Goal: Navigation & Orientation: Find specific page/section

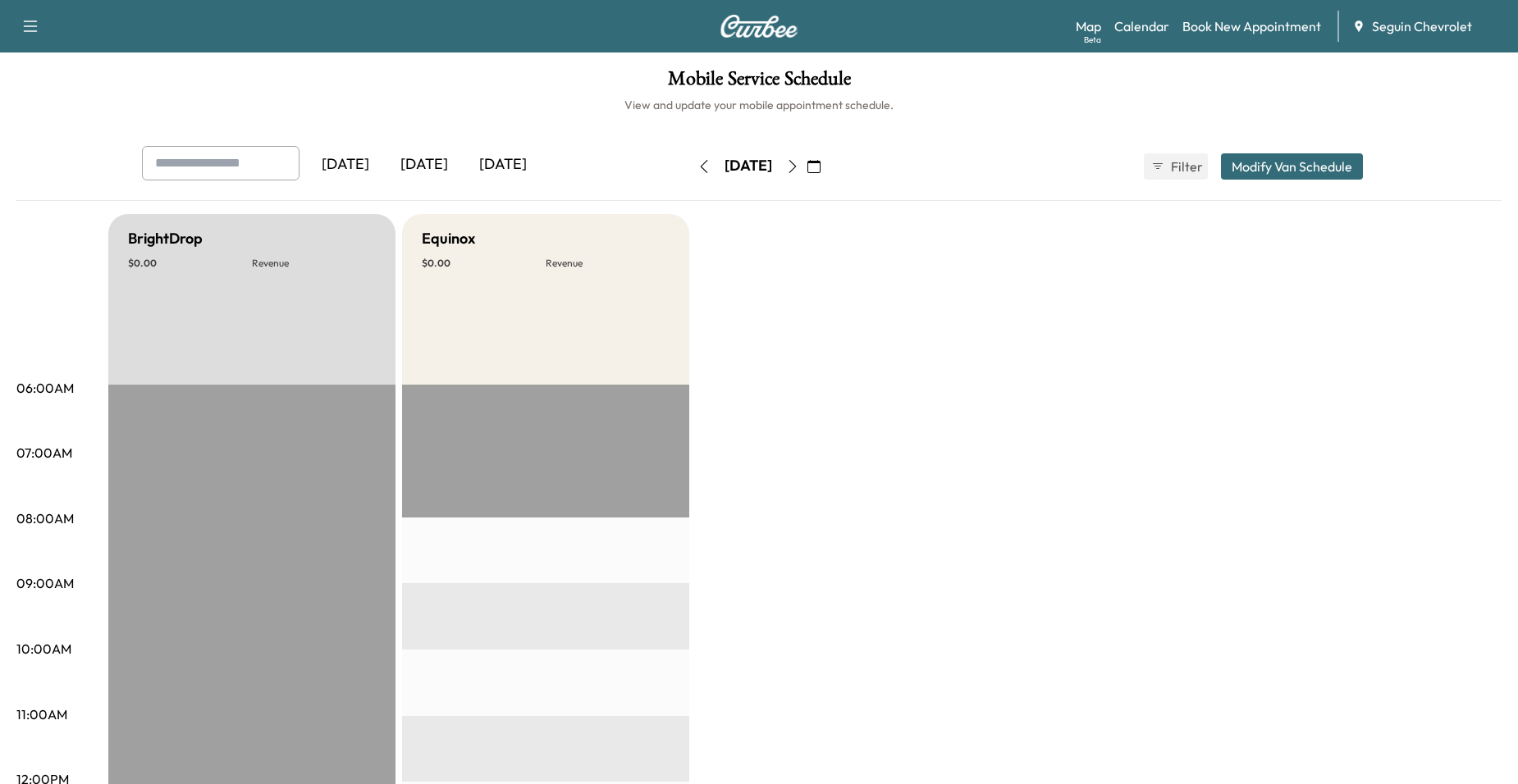
click at [828, 178] on button "button" at bounding box center [814, 166] width 28 height 26
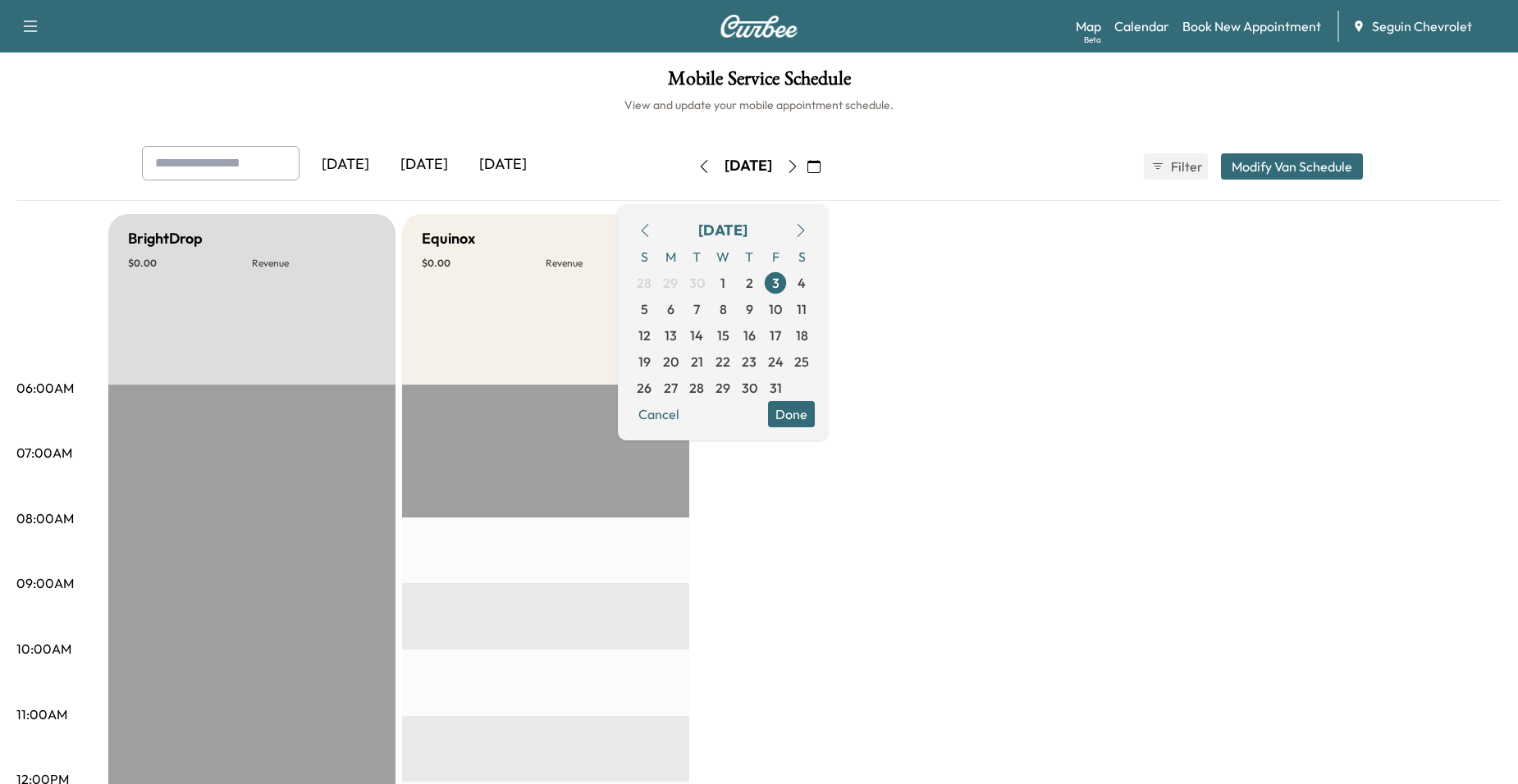
click at [821, 168] on icon "button" at bounding box center [814, 166] width 13 height 13
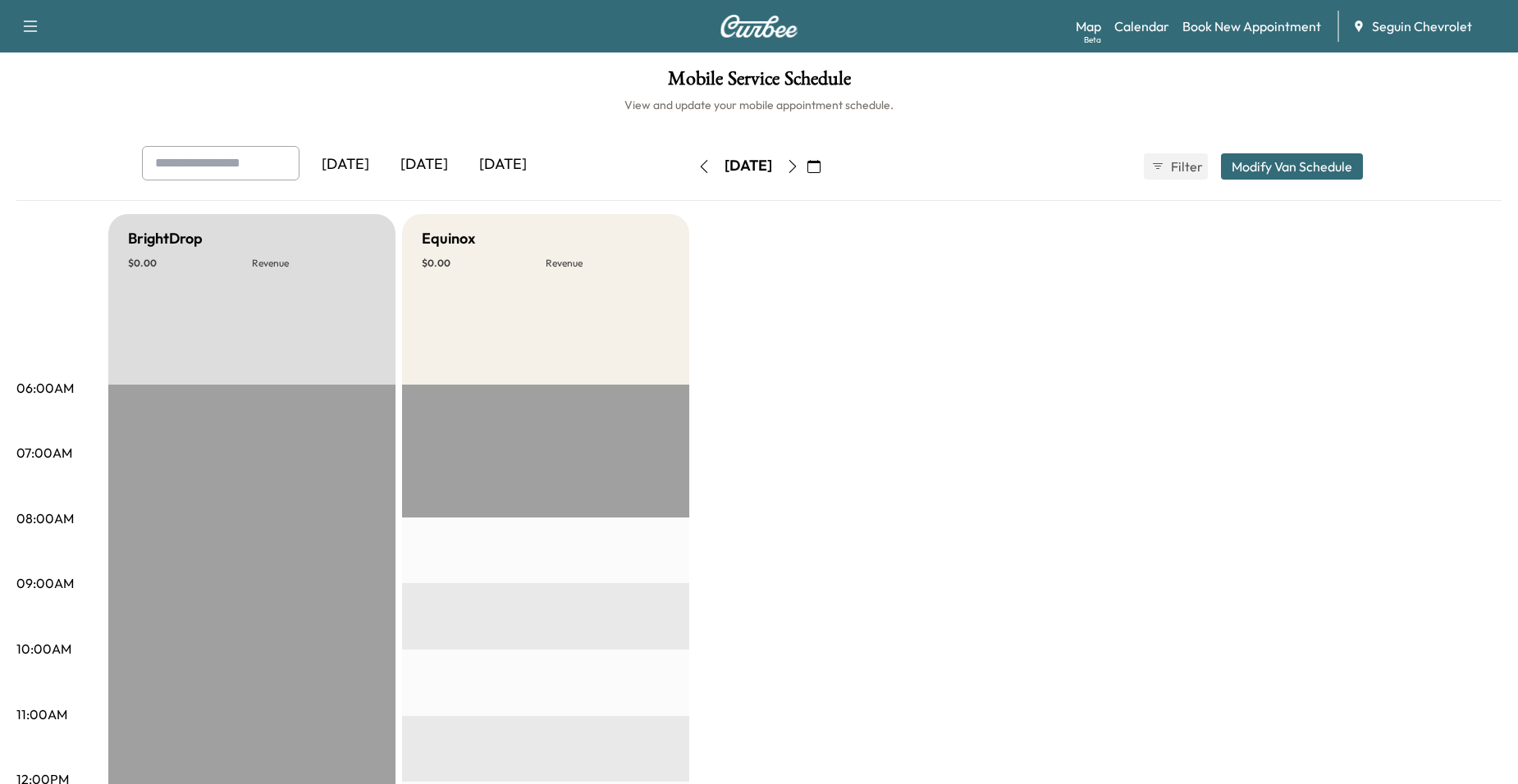
click at [821, 168] on icon "button" at bounding box center [814, 166] width 13 height 13
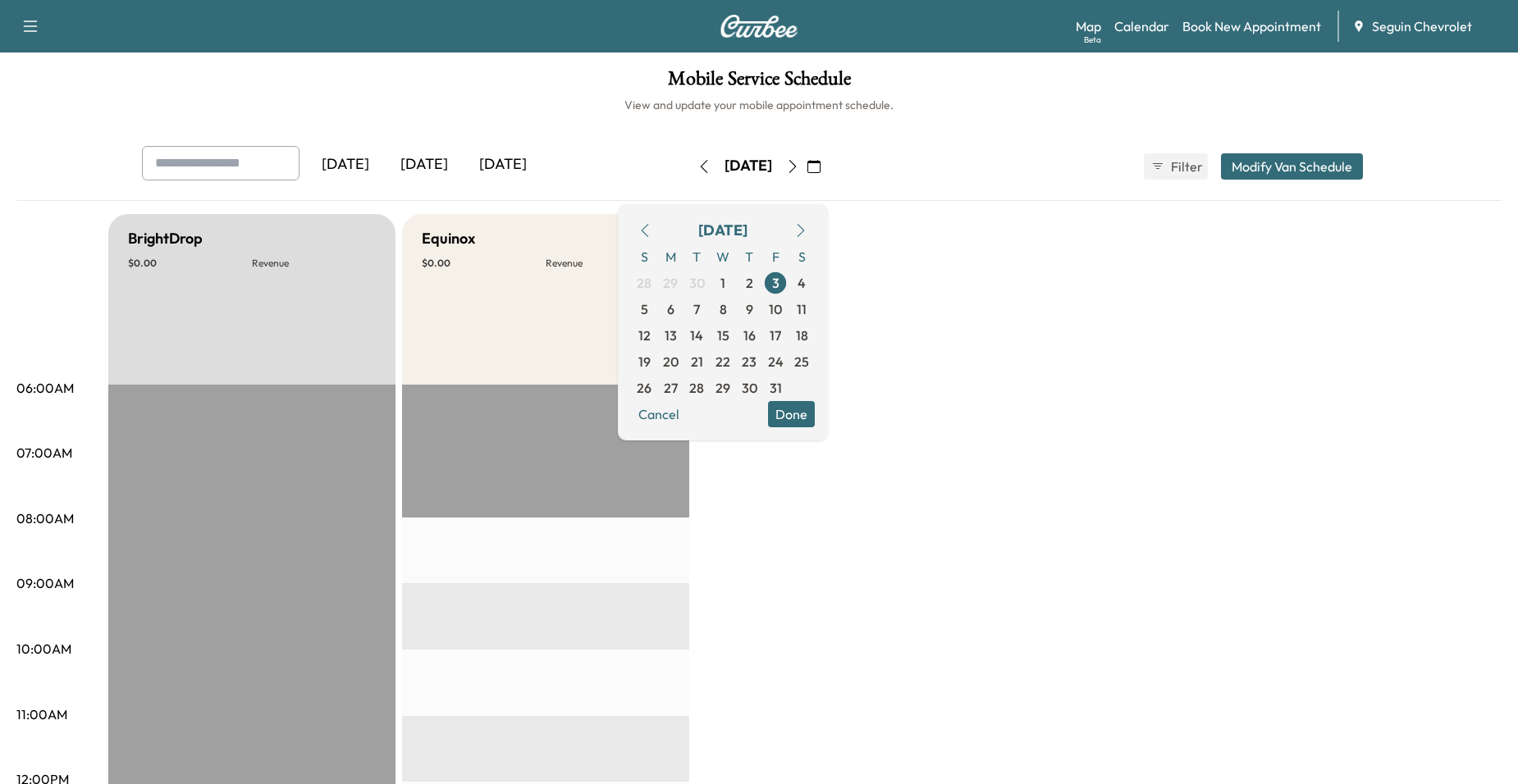
click at [652, 233] on icon "button" at bounding box center [645, 229] width 13 height 13
click at [673, 283] on span "1" at bounding box center [670, 283] width 5 height 20
click at [799, 170] on icon "button" at bounding box center [792, 166] width 13 height 13
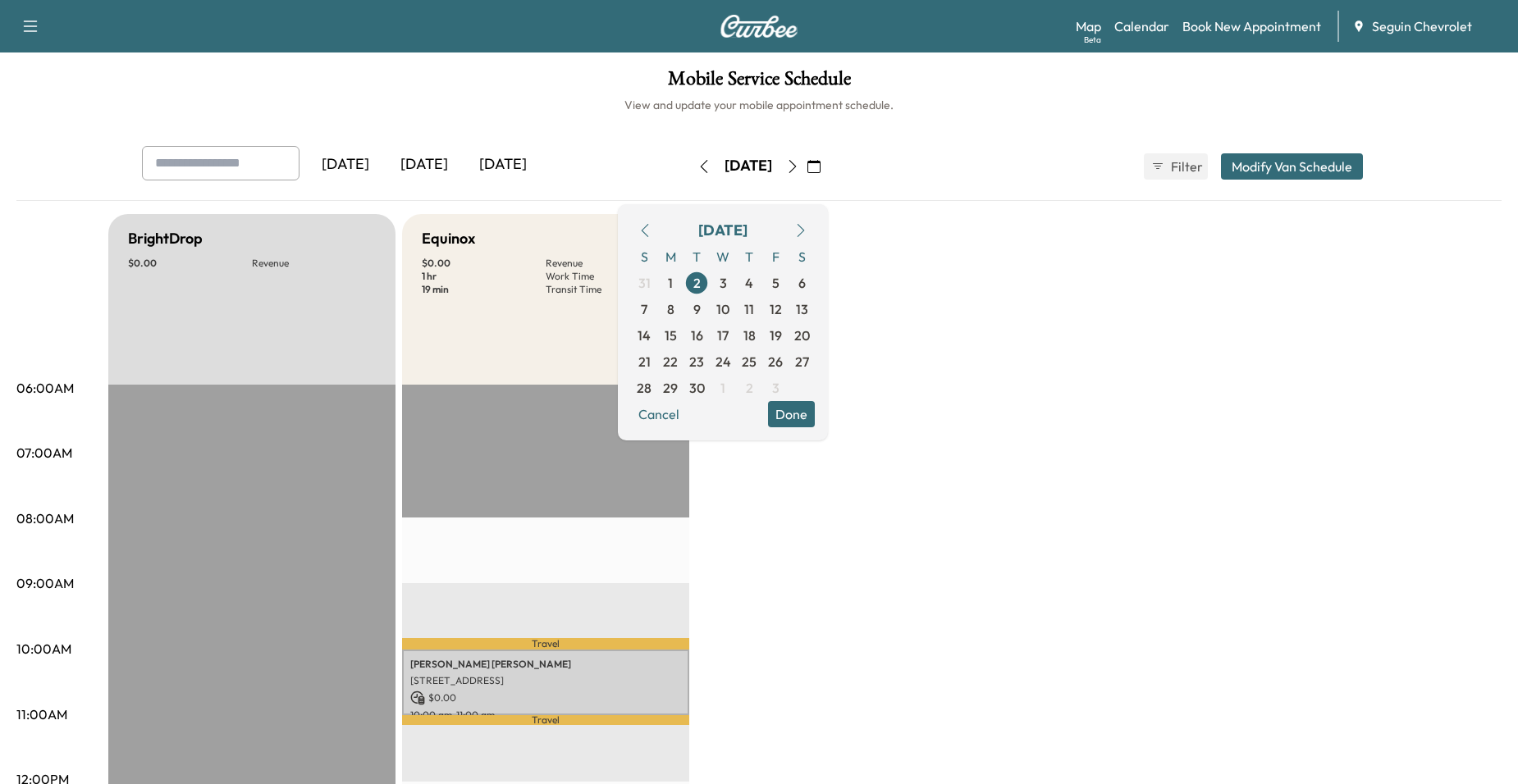
click at [799, 171] on icon "button" at bounding box center [792, 166] width 13 height 13
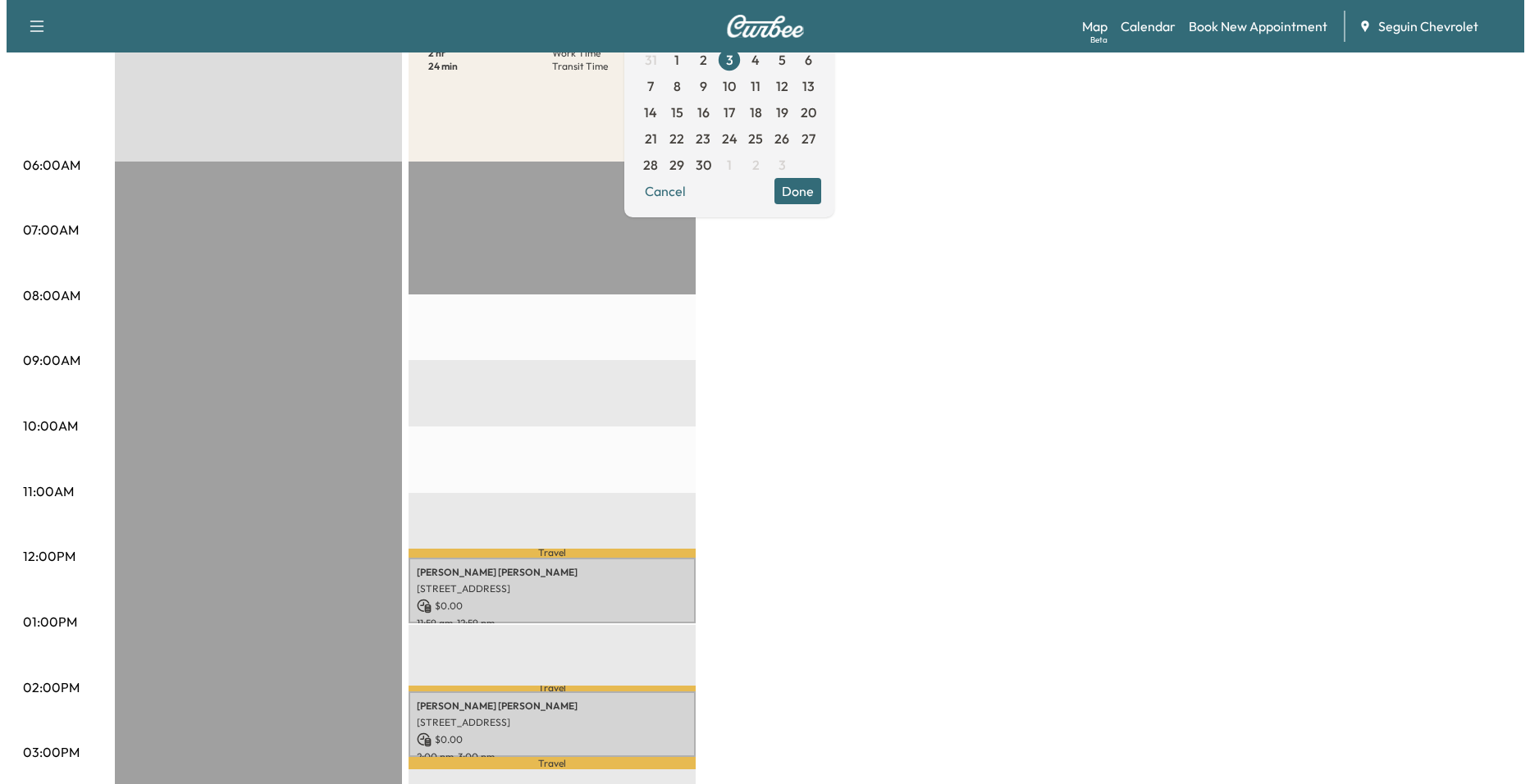
scroll to position [246, 0]
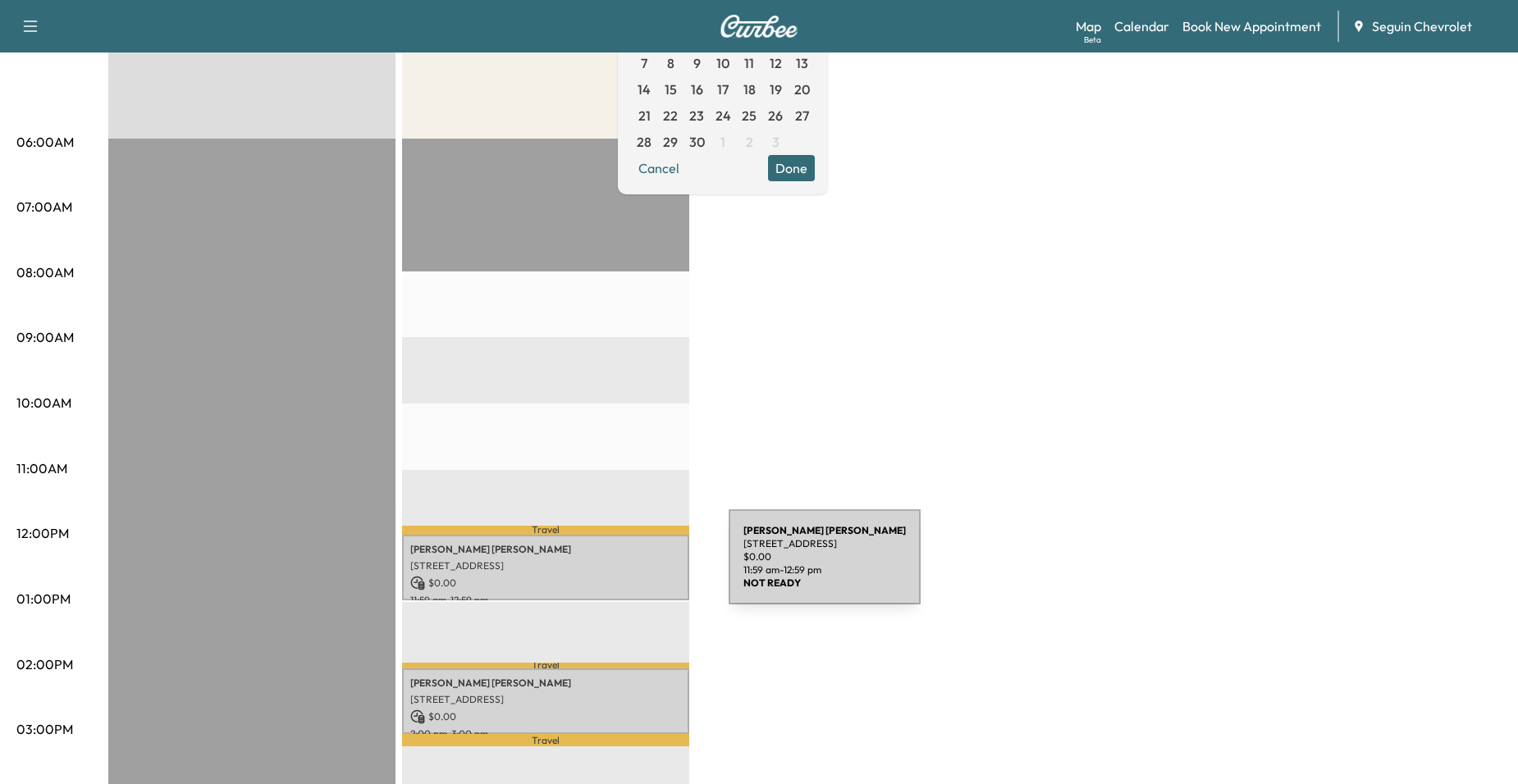
click at [606, 566] on p "723 E IRELAND ST, SEGUIN, TX 78155, US" at bounding box center [545, 565] width 271 height 13
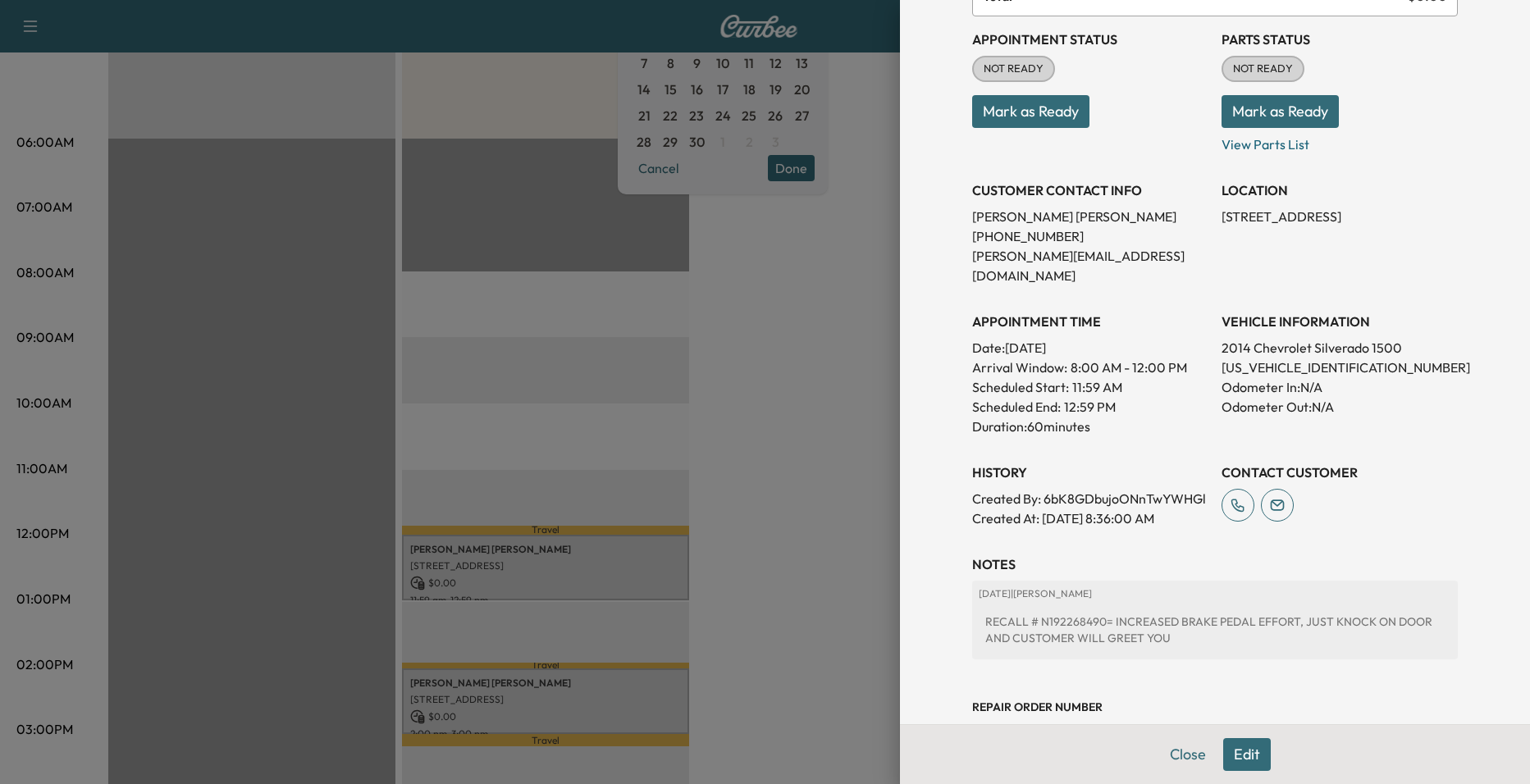
scroll to position [299, 0]
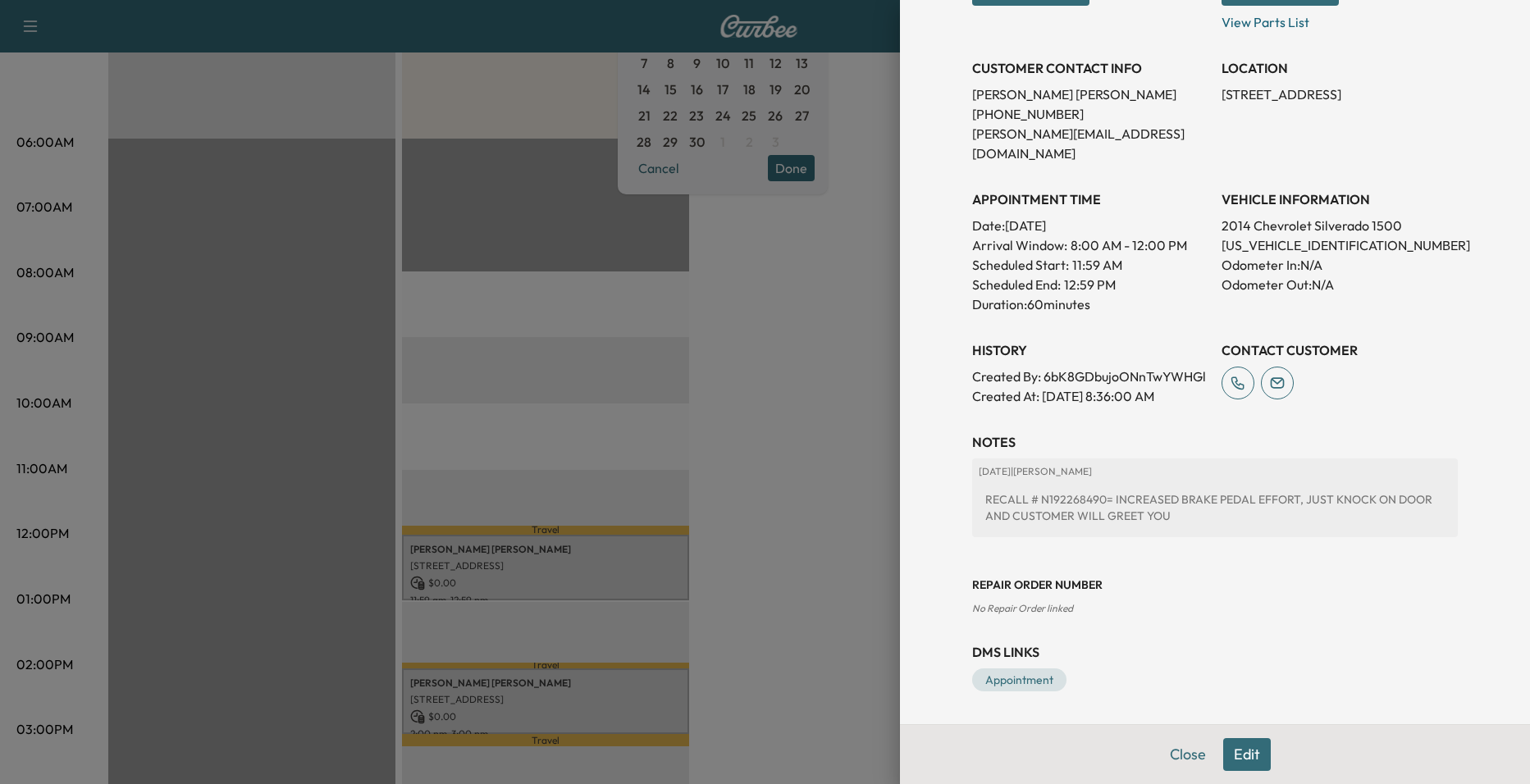
click at [774, 507] on div at bounding box center [765, 392] width 1530 height 784
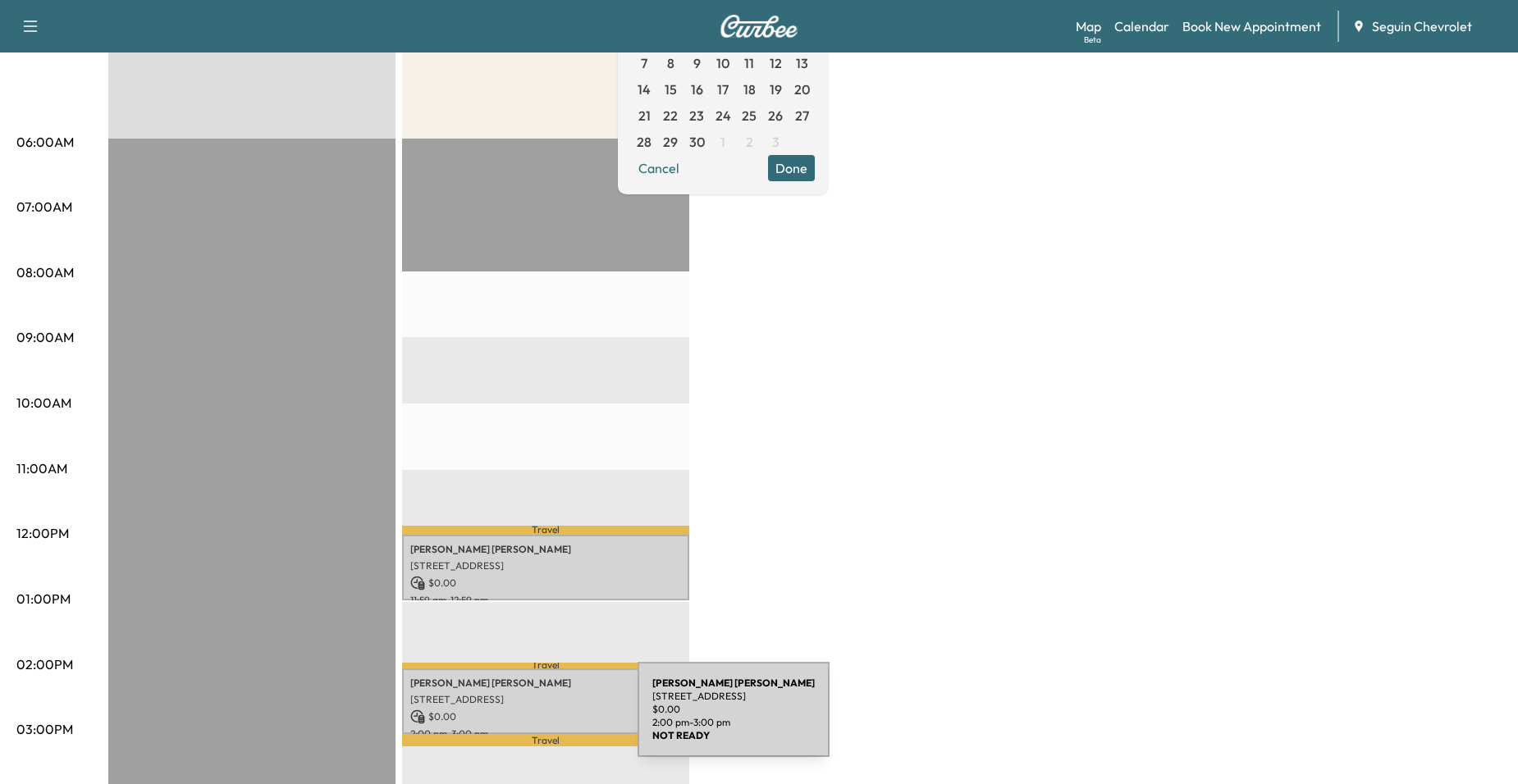
click at [511, 727] on p "2:00 pm - 3:00 pm" at bounding box center [545, 733] width 271 height 13
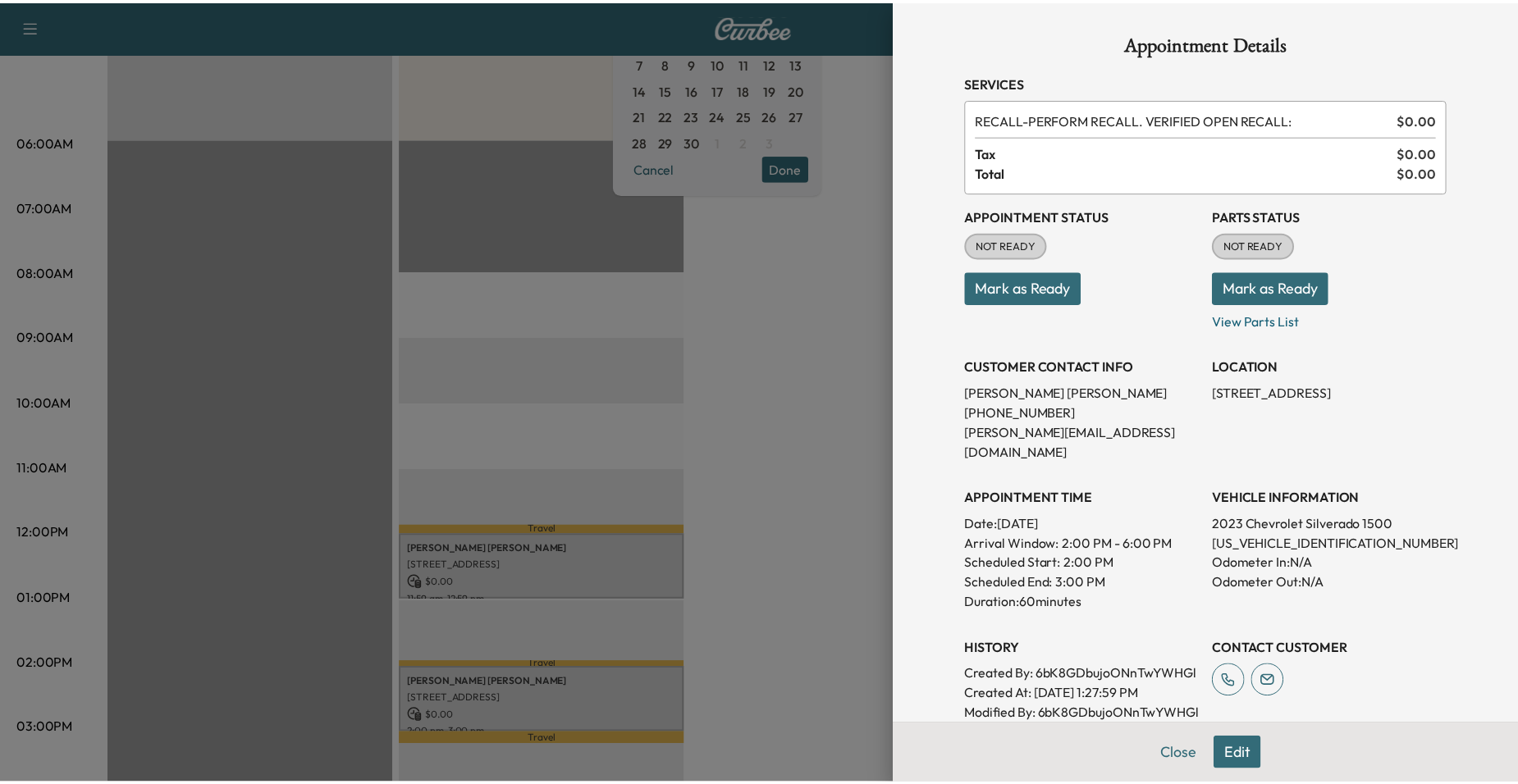
scroll to position [357, 0]
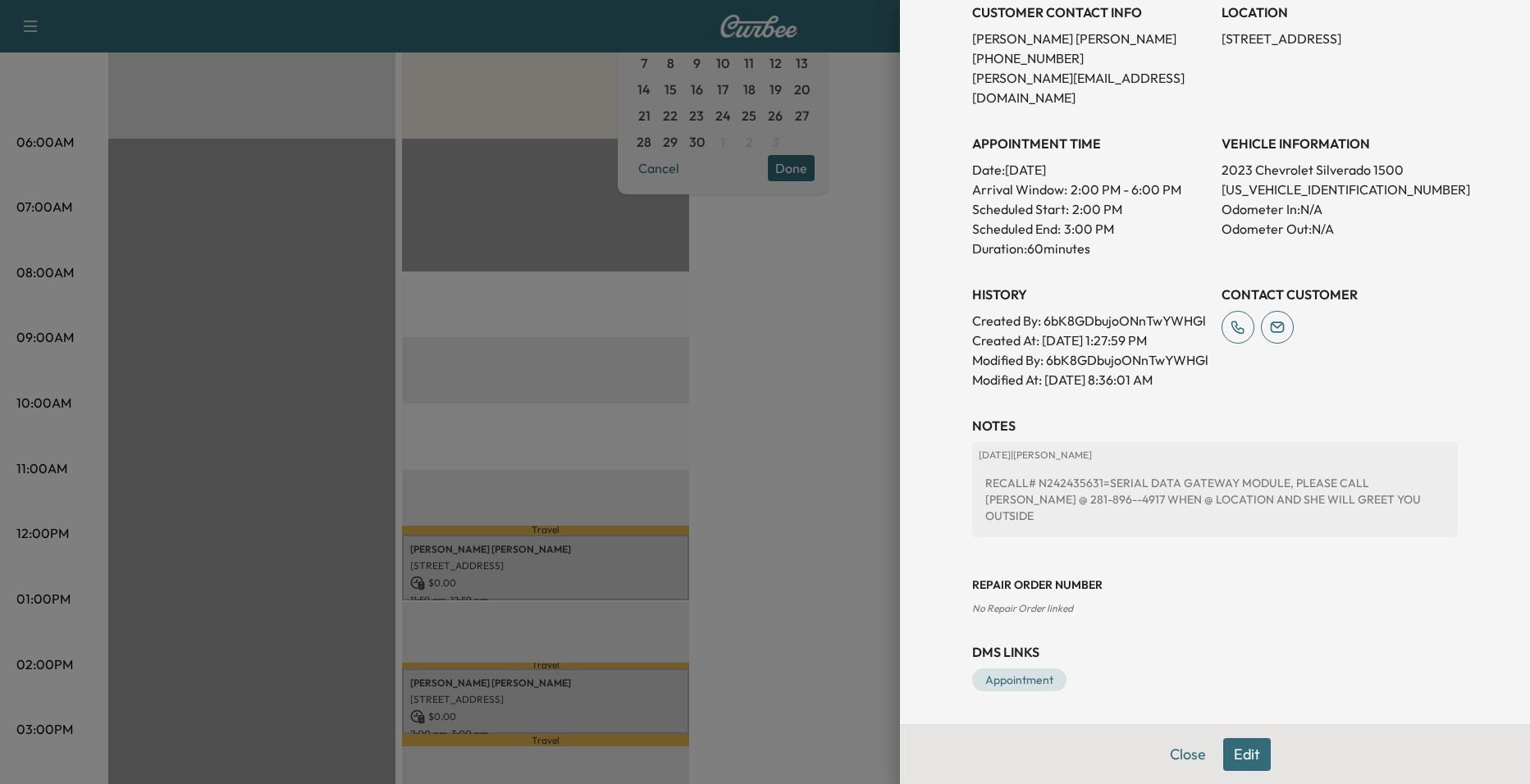
click at [822, 524] on div at bounding box center [765, 392] width 1530 height 784
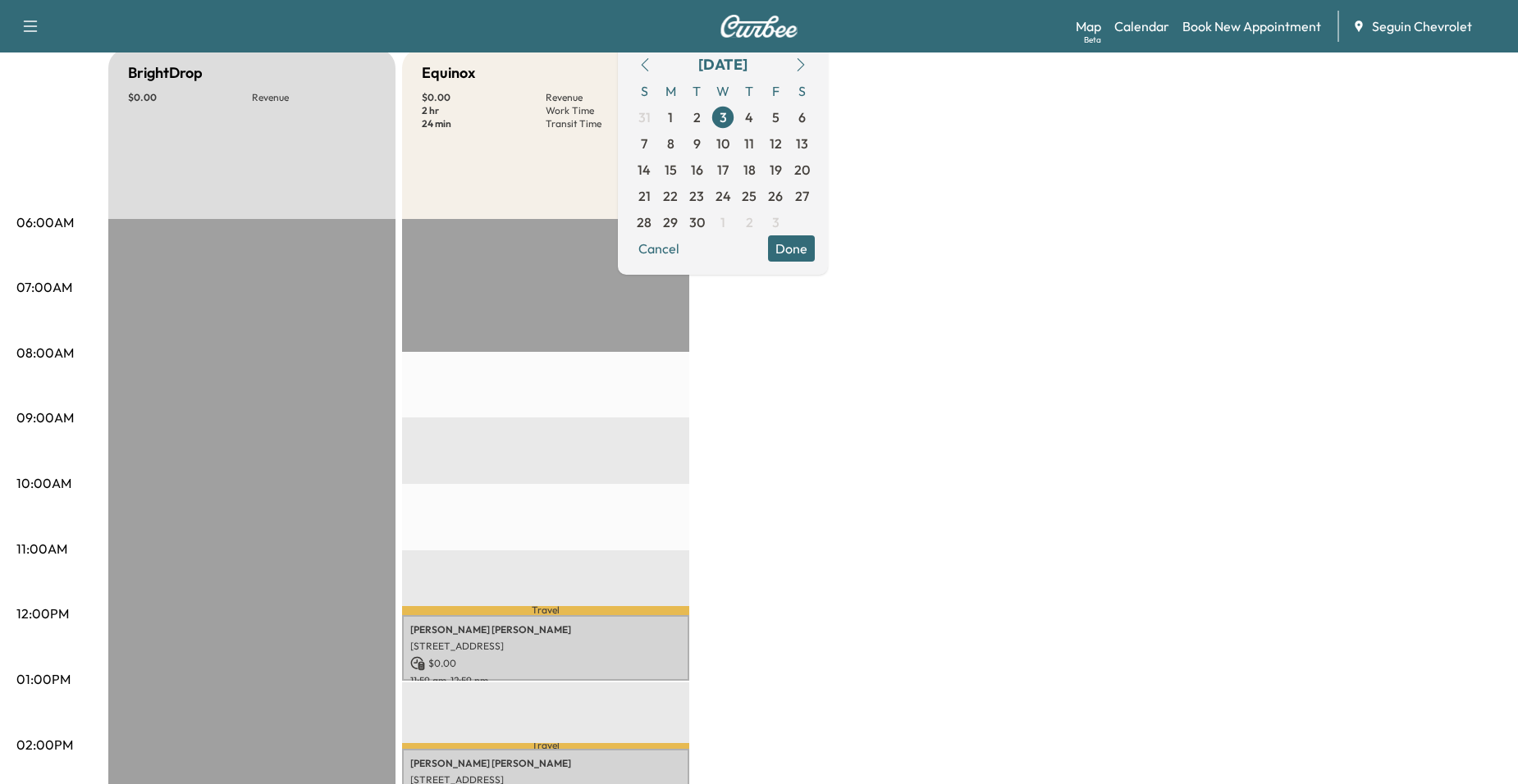
scroll to position [0, 0]
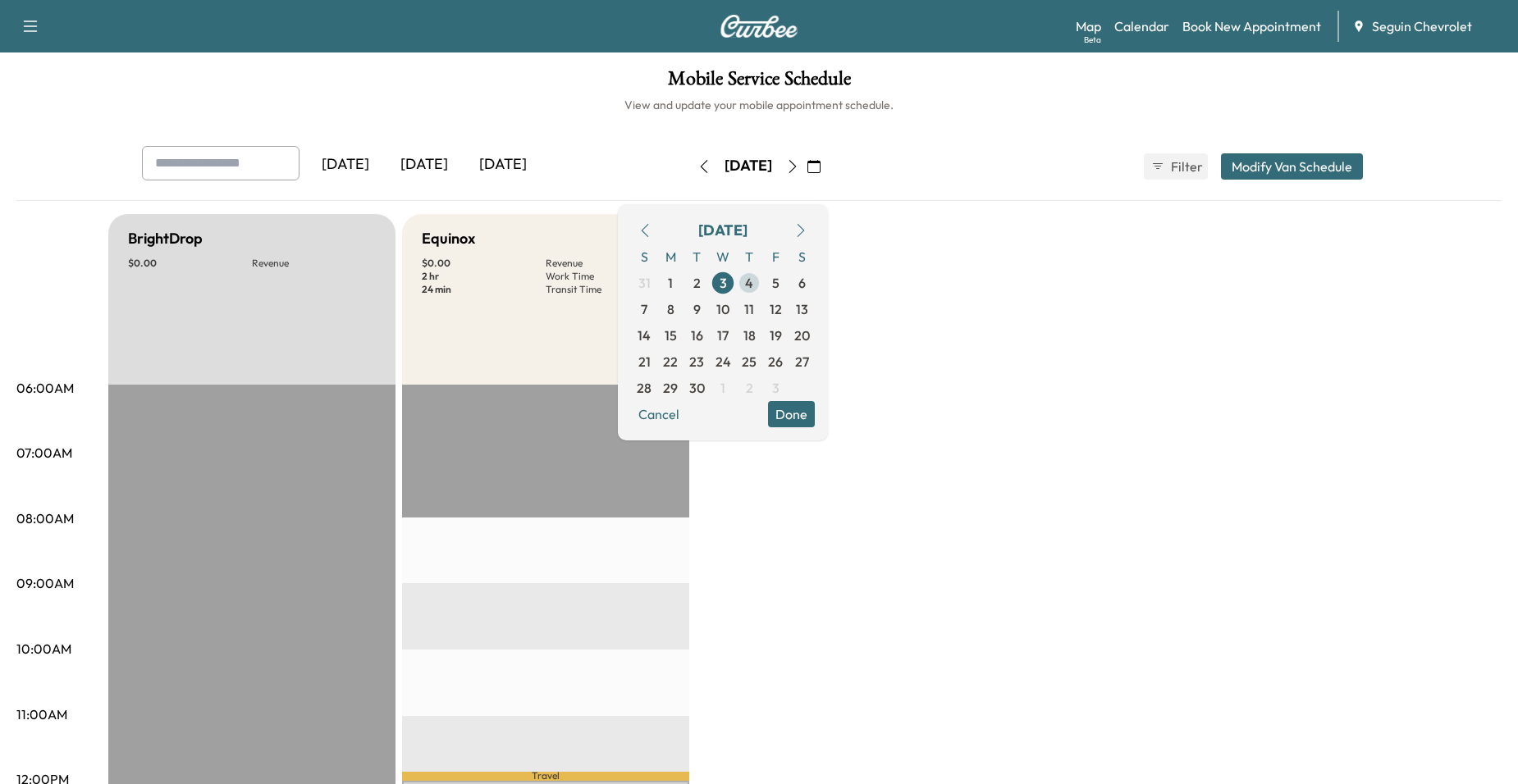
click at [753, 284] on span "4" at bounding box center [749, 283] width 8 height 20
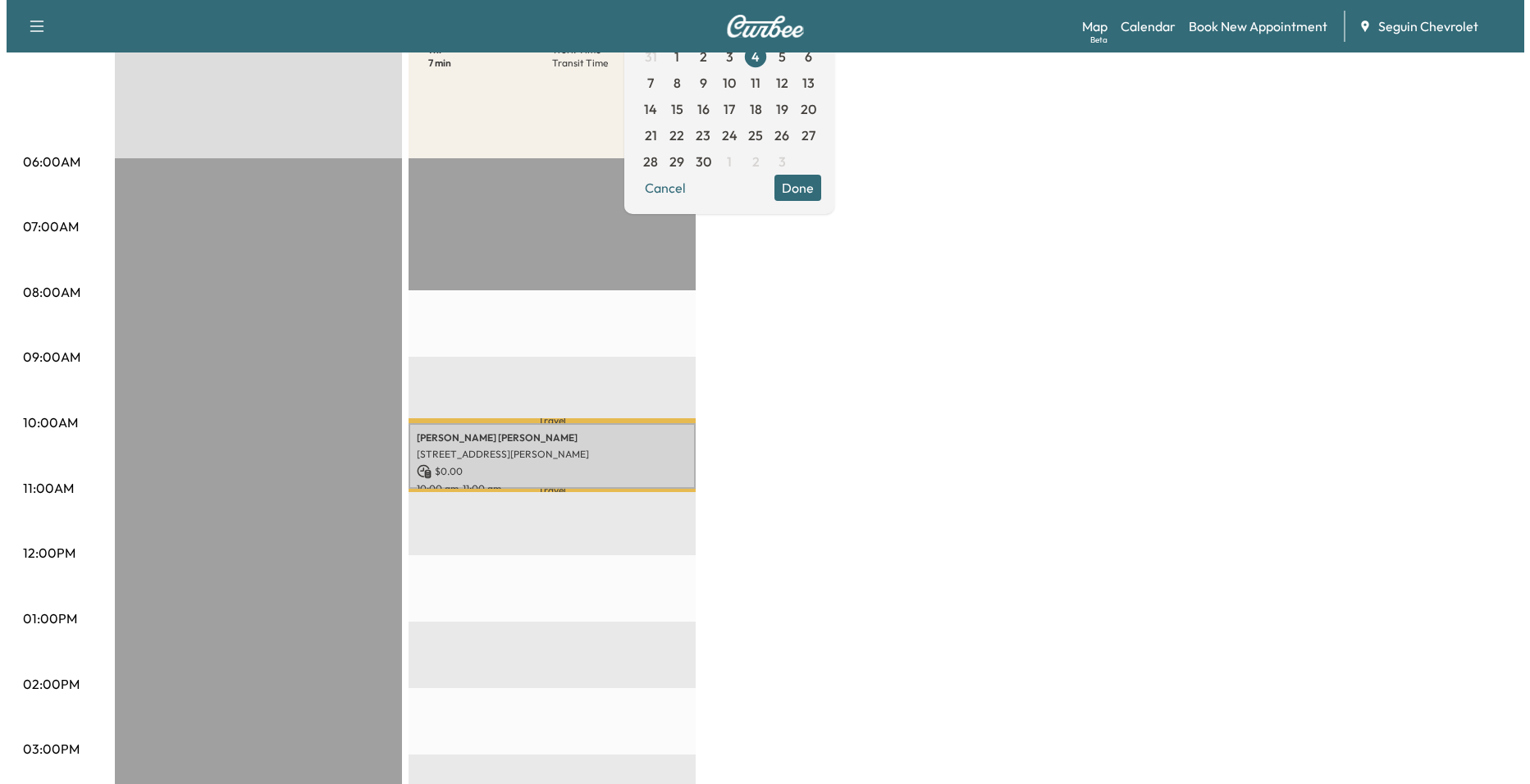
scroll to position [246, 0]
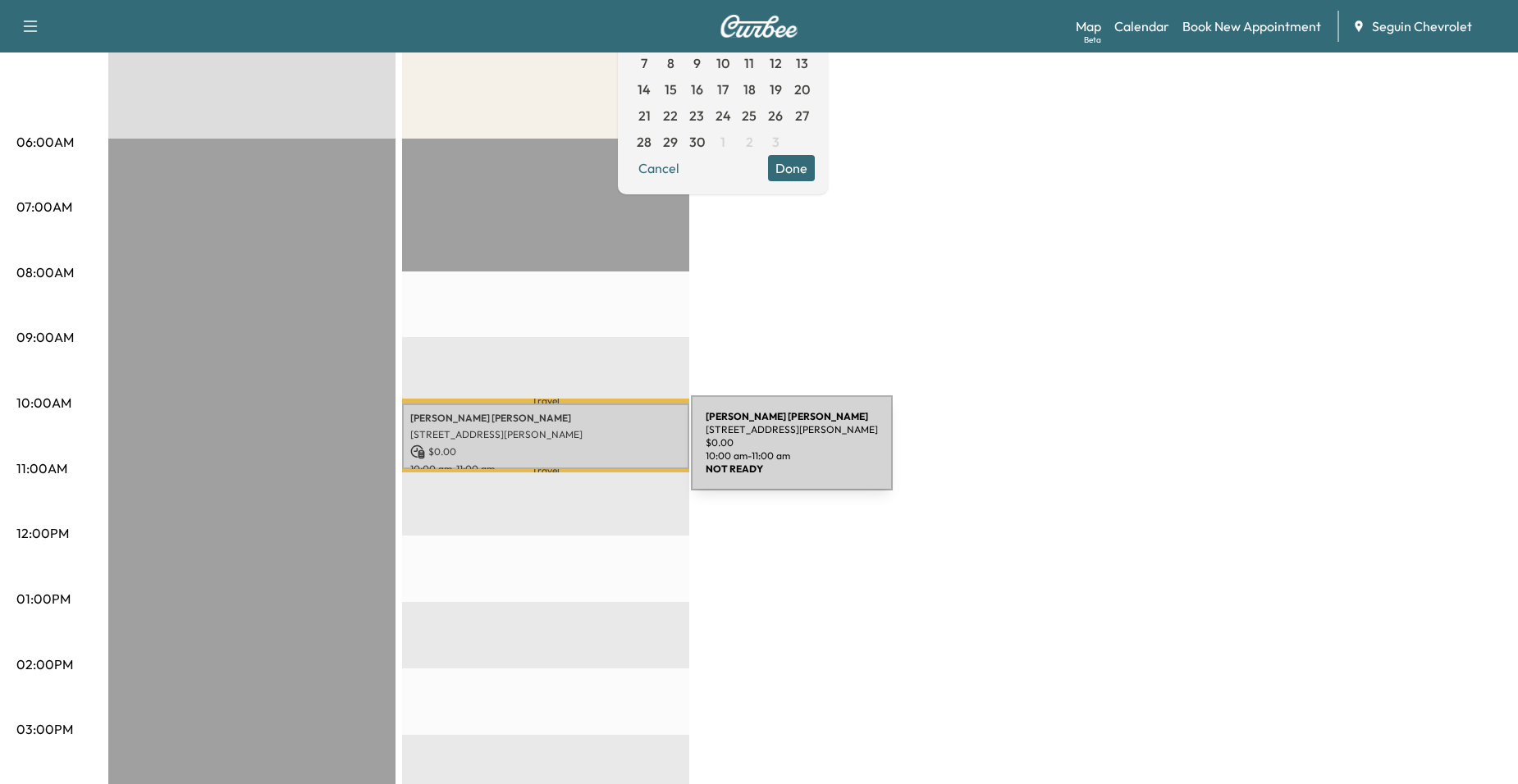
click at [568, 453] on p "$ 0.00" at bounding box center [545, 451] width 271 height 15
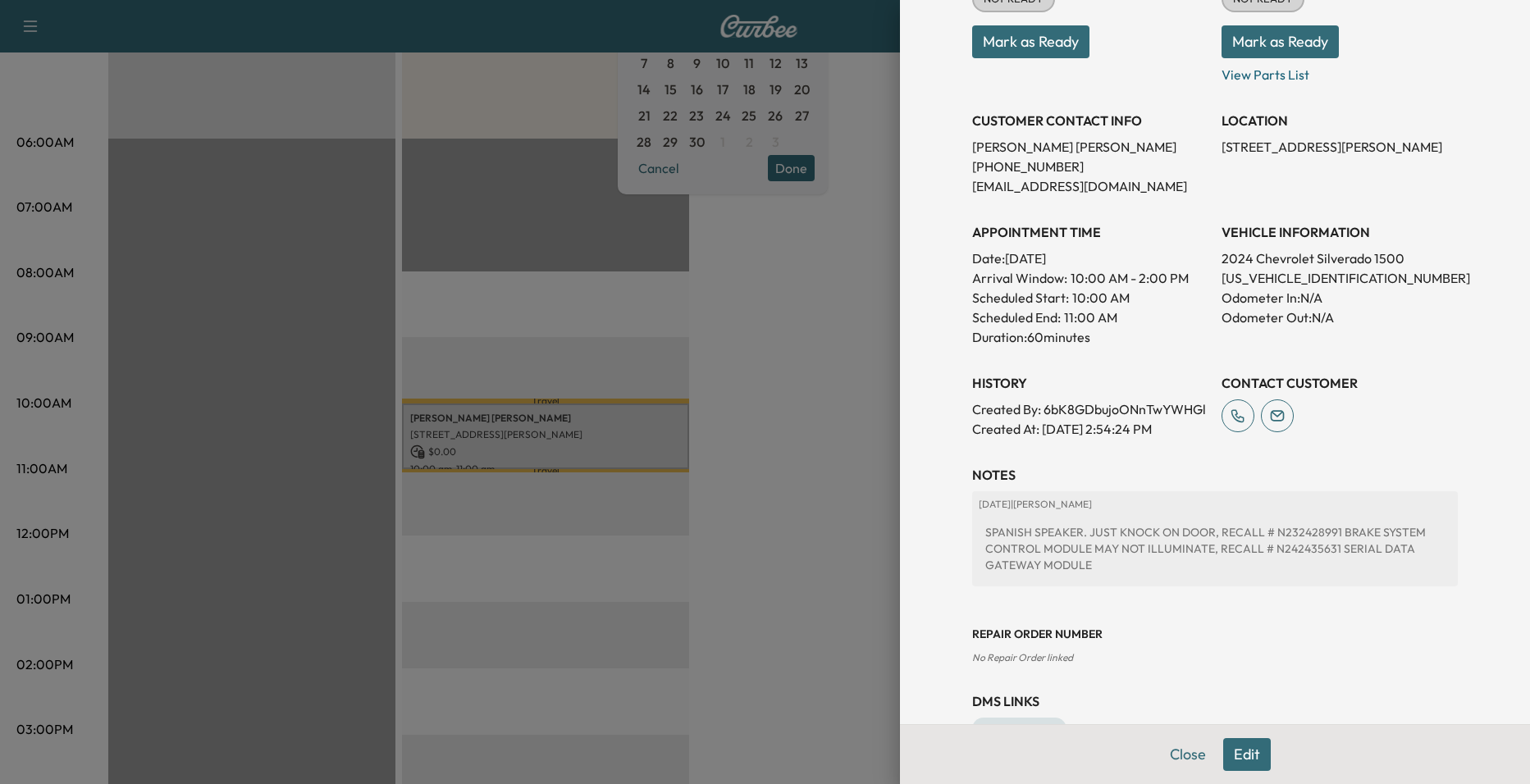
click at [810, 392] on div at bounding box center [765, 392] width 1530 height 784
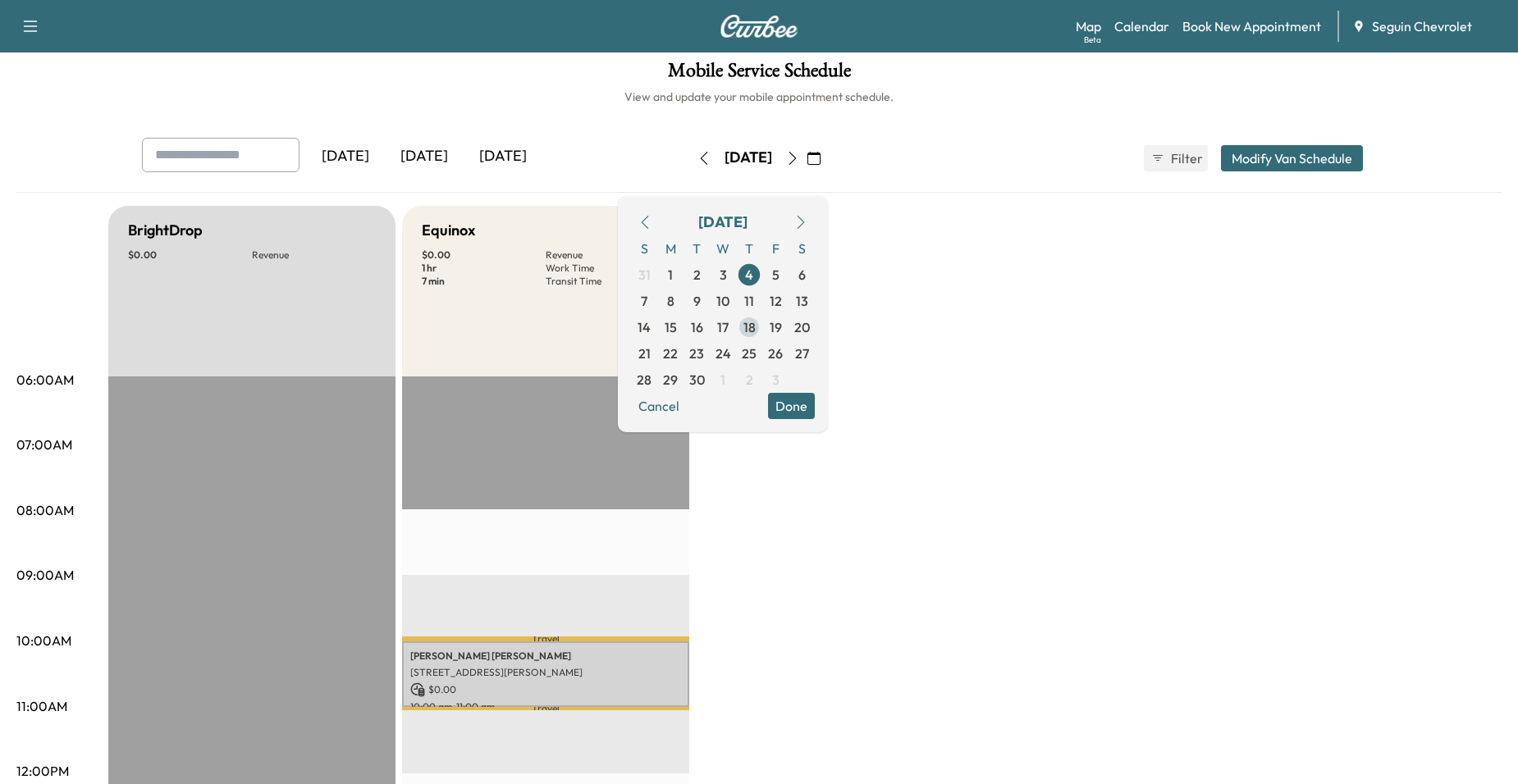
scroll to position [0, 0]
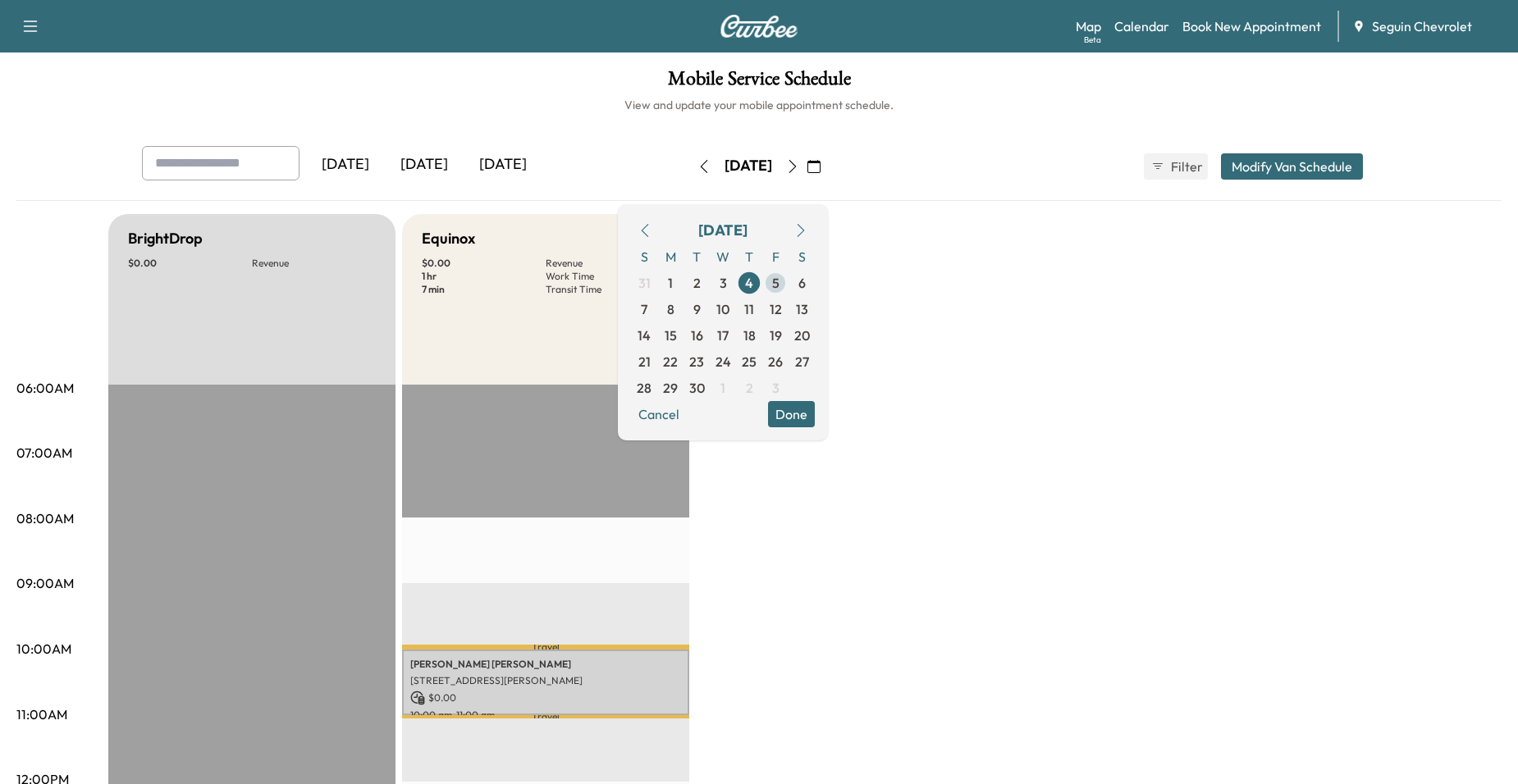
click at [788, 290] on span "5" at bounding box center [775, 282] width 26 height 26
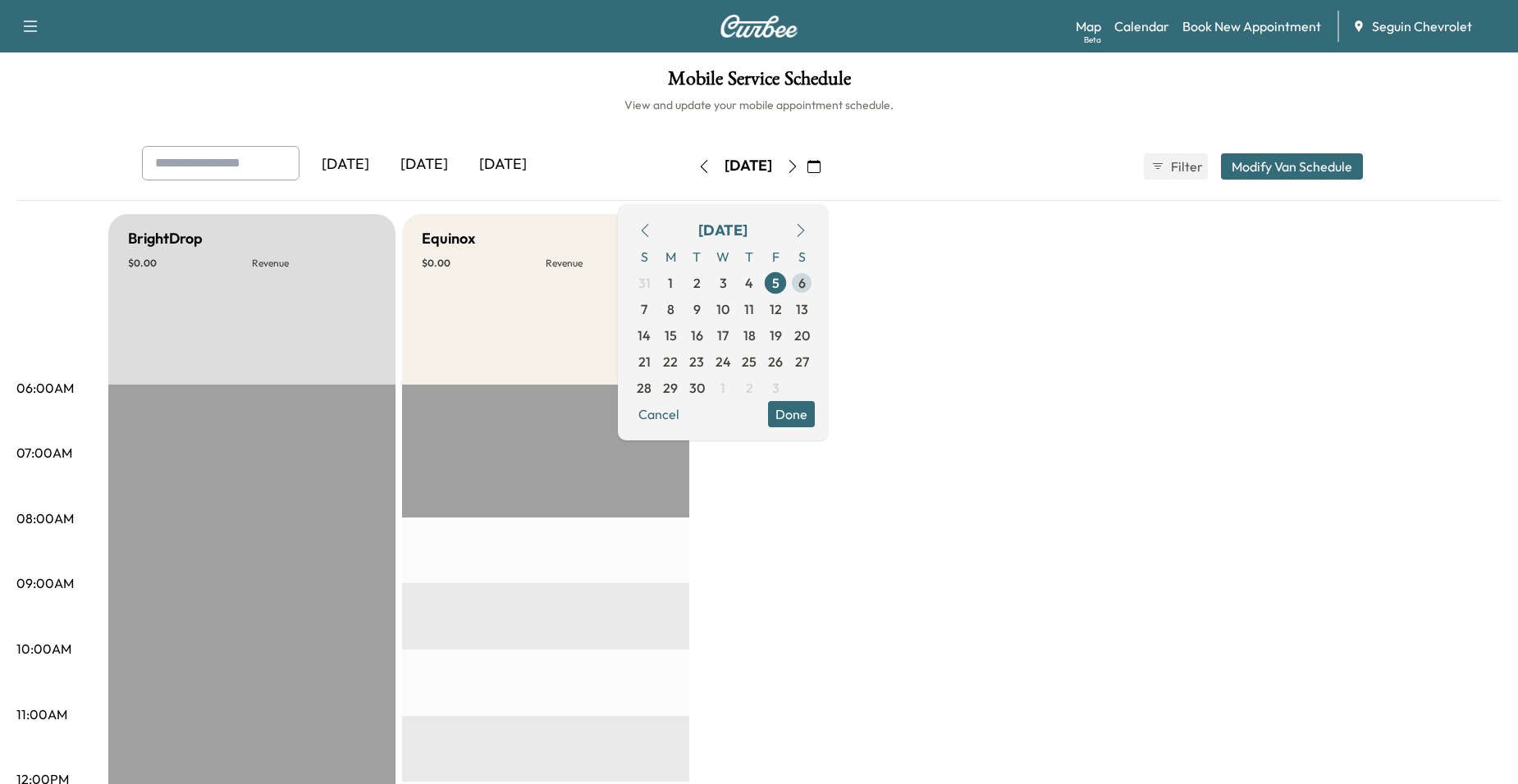
click at [815, 289] on span "6" at bounding box center [801, 282] width 26 height 26
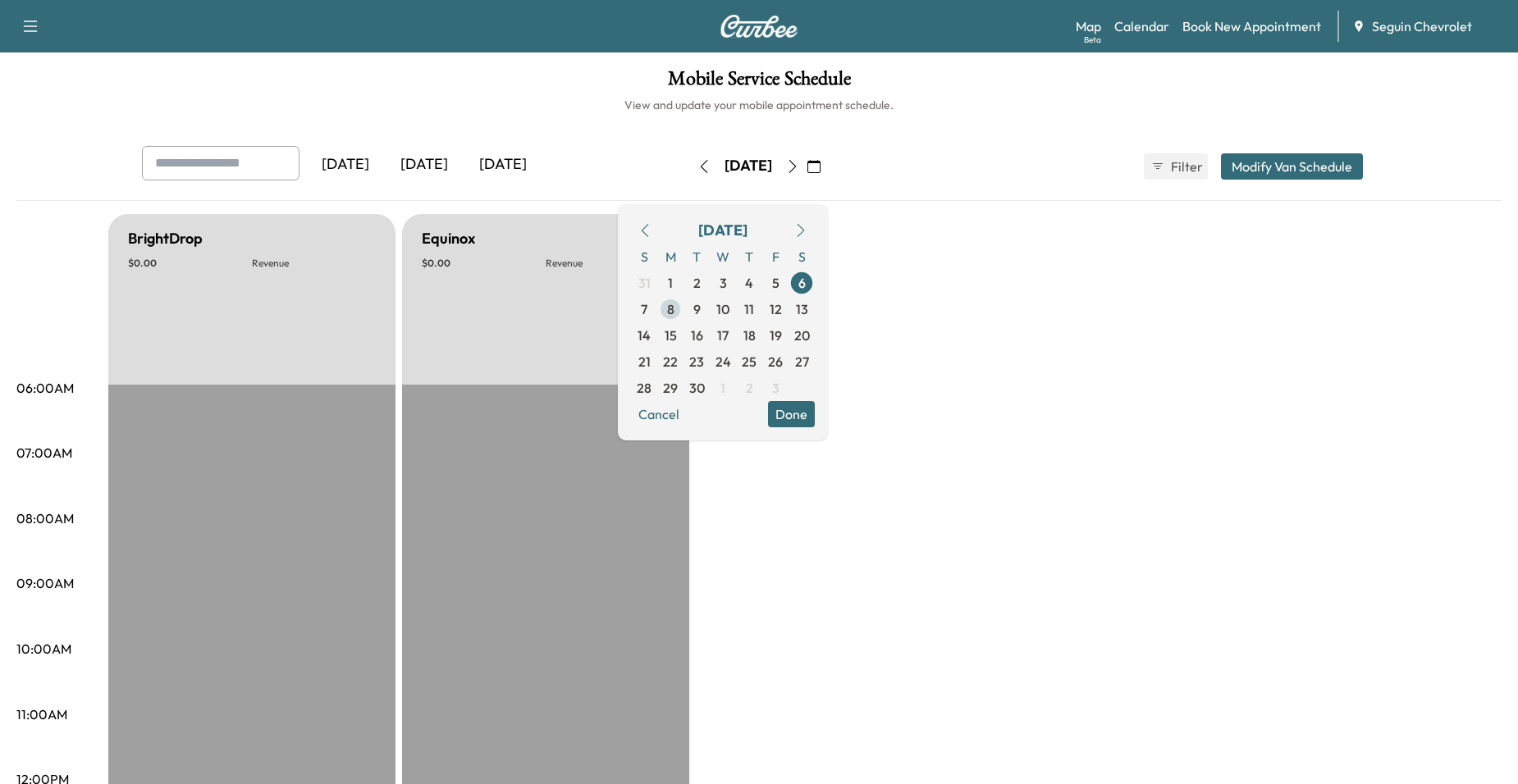
click at [684, 312] on span "8" at bounding box center [670, 309] width 26 height 26
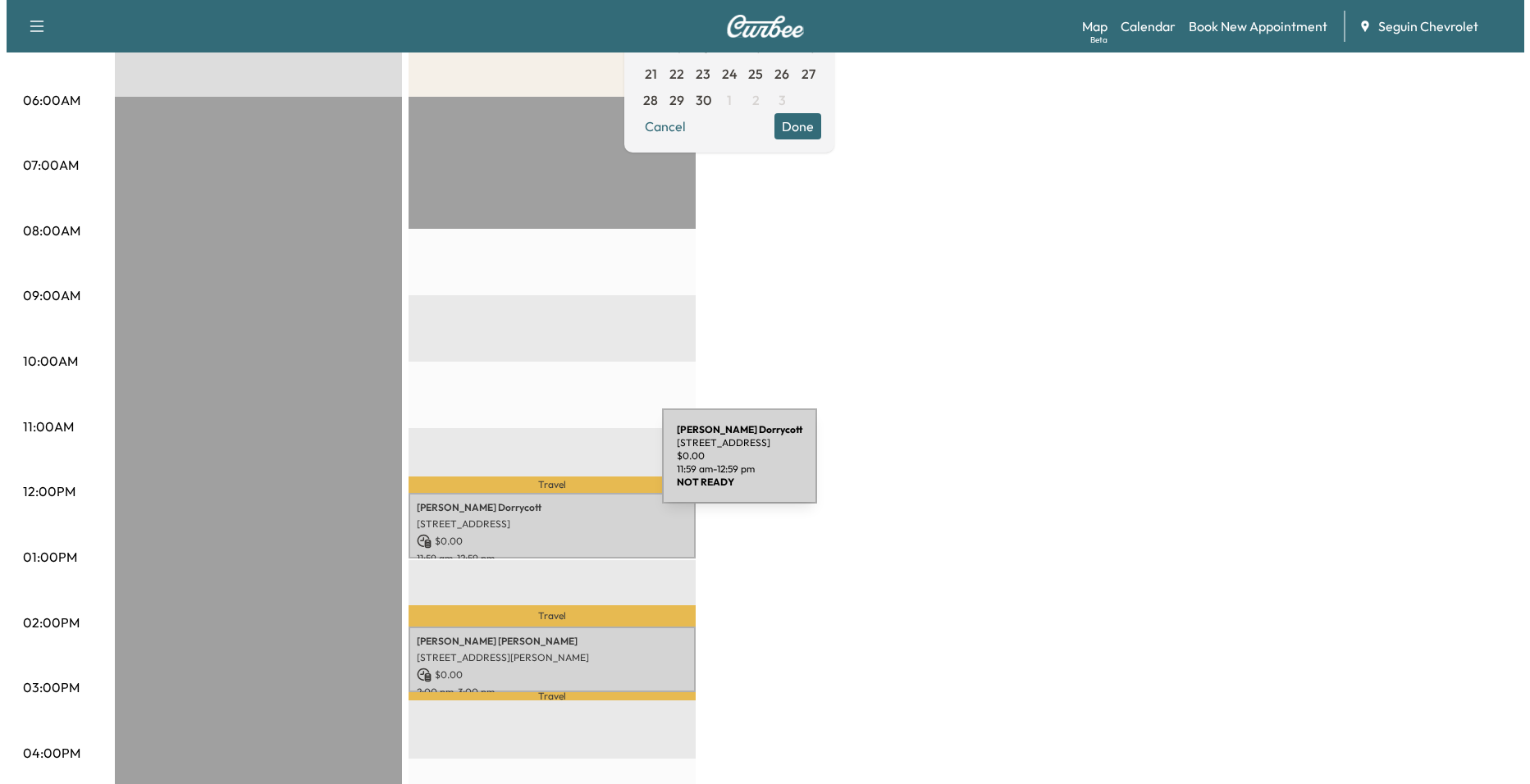
scroll to position [328, 0]
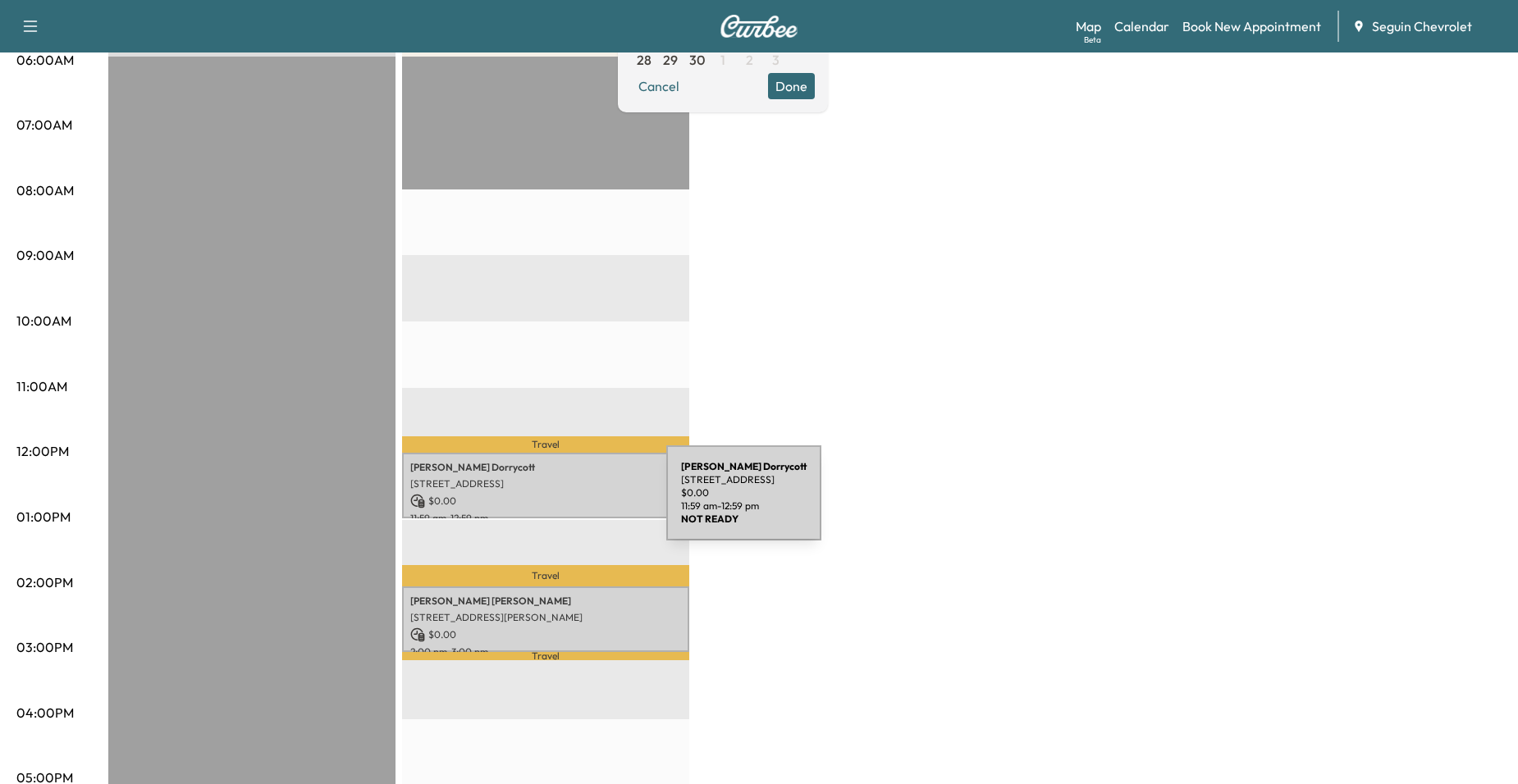
click at [542, 494] on p "$ 0.00" at bounding box center [545, 501] width 271 height 15
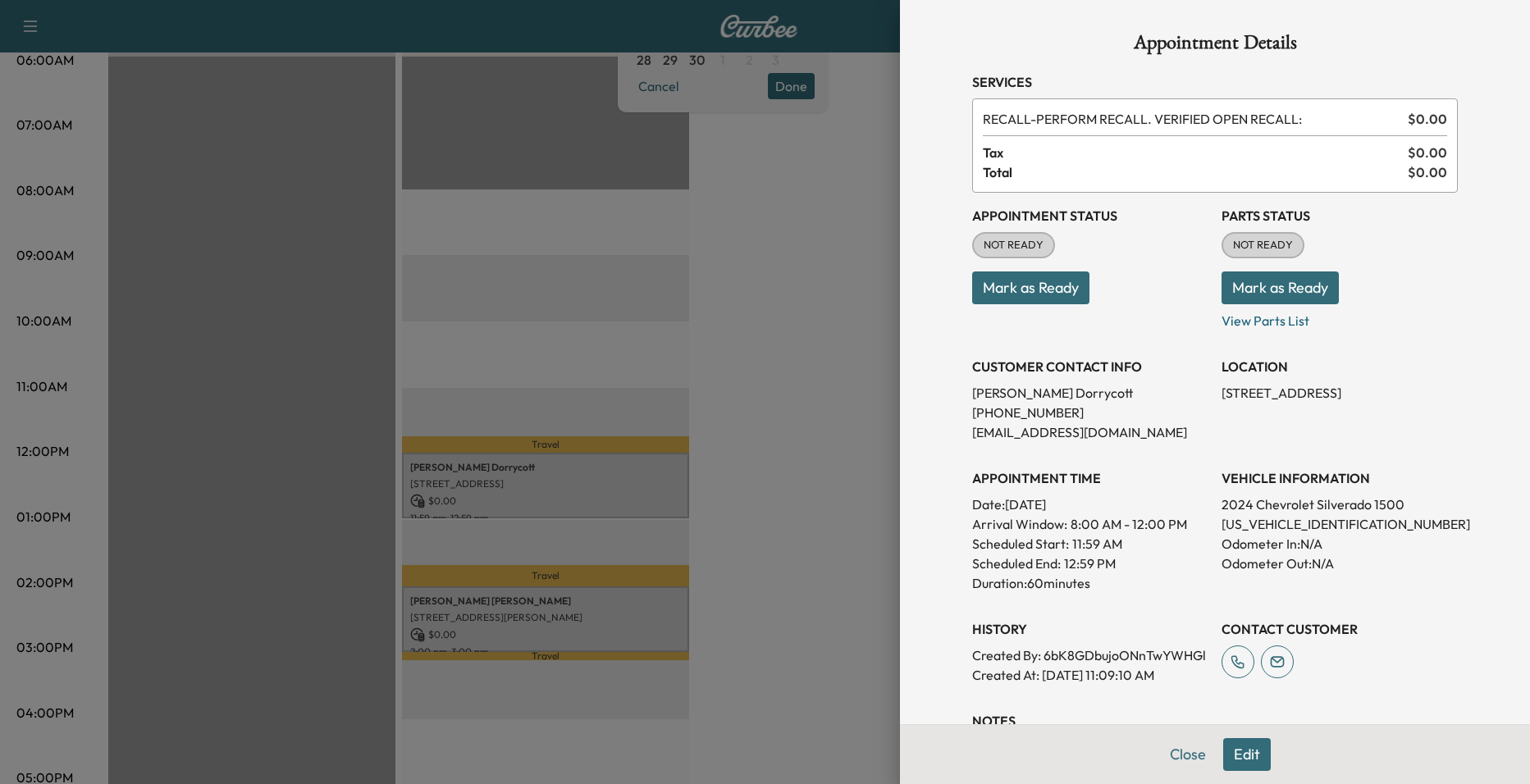
scroll to position [299, 0]
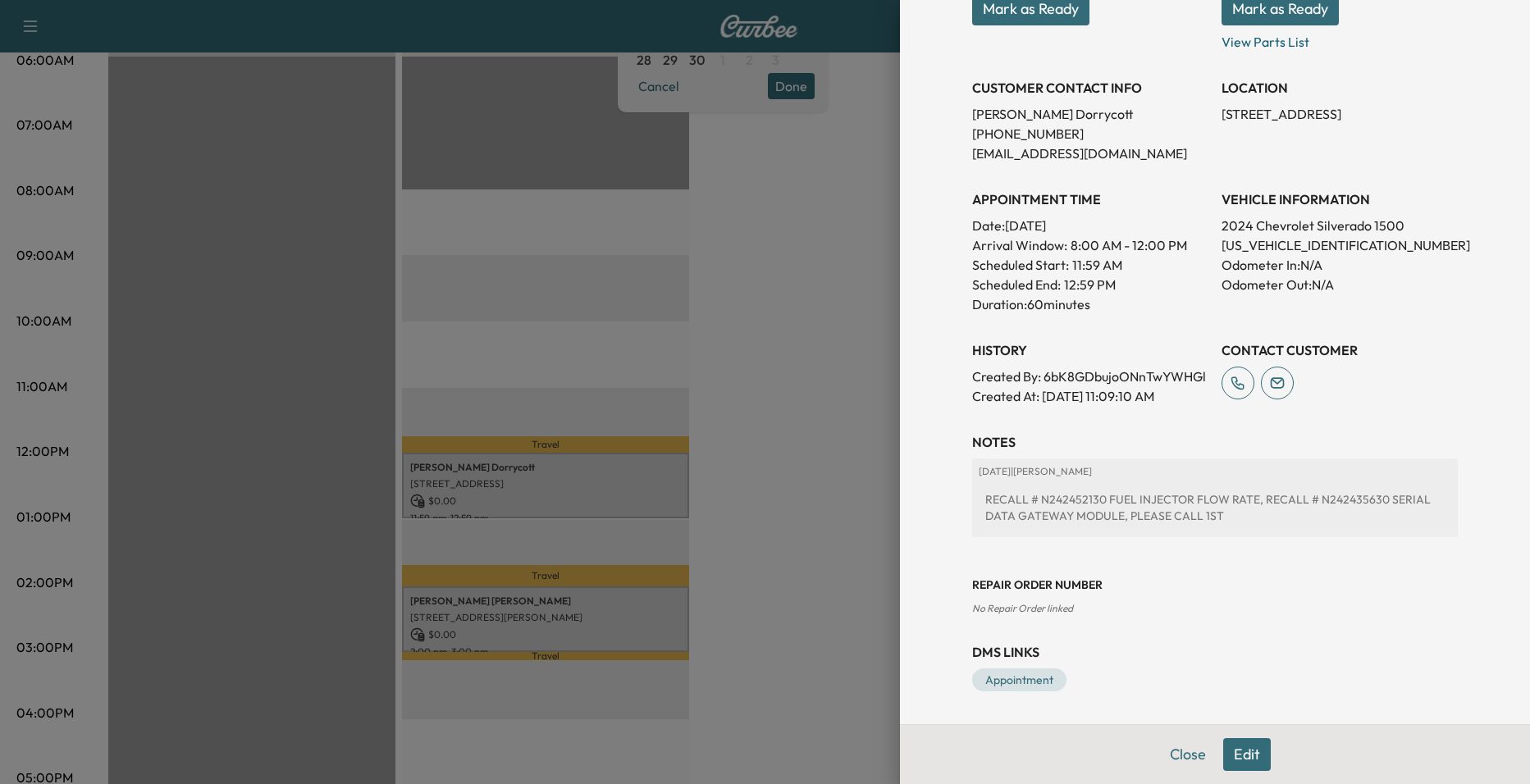
click at [610, 617] on div at bounding box center [765, 392] width 1530 height 784
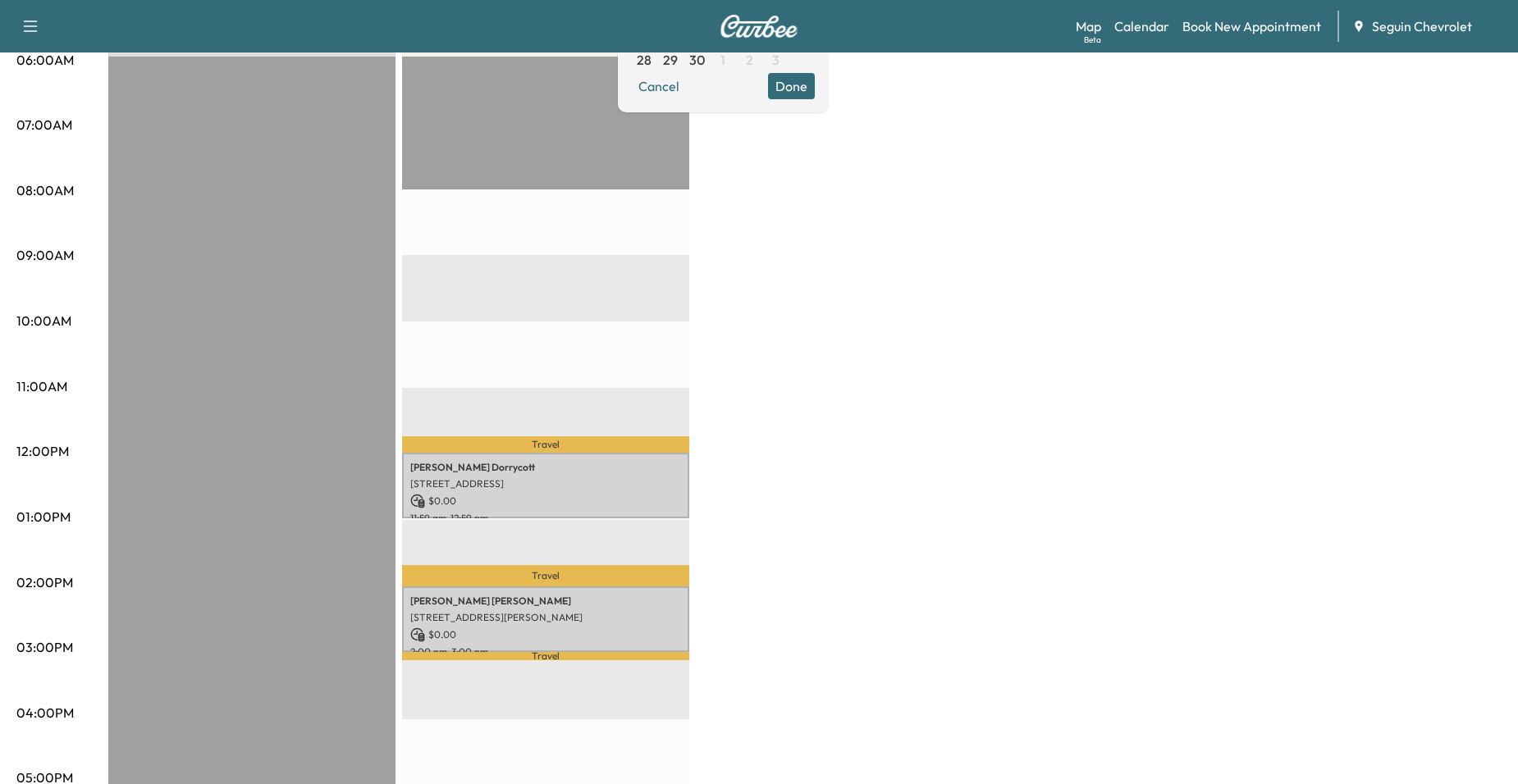
click at [609, 514] on div "Travel Timothy Dorrycott 9210 BOWIE RIDGE, SEGUIN, TX 78155, US $ 0.00 11:59 am…" at bounding box center [546, 586] width 287 height 1059
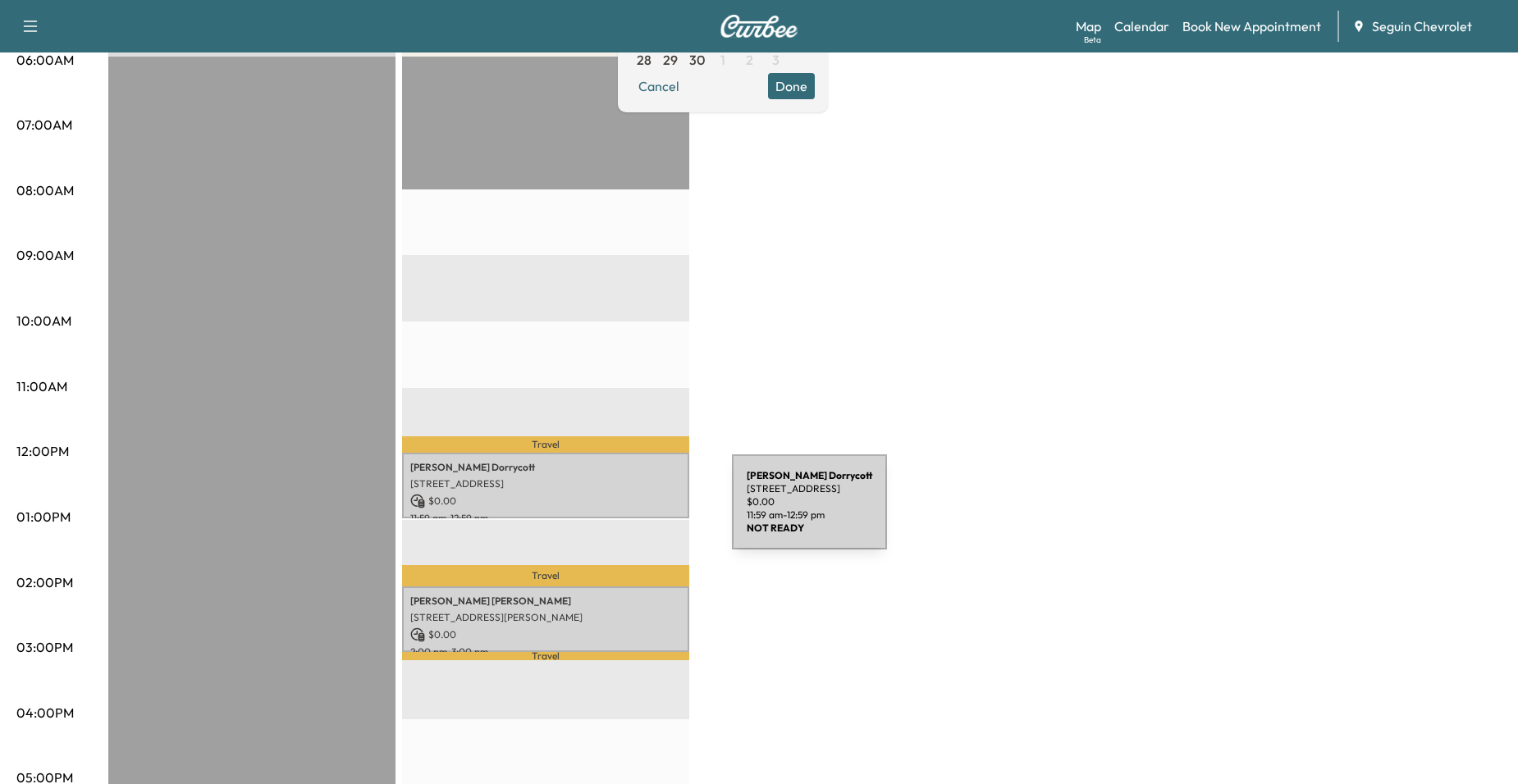
click at [609, 500] on p "$ 0.00" at bounding box center [545, 501] width 271 height 15
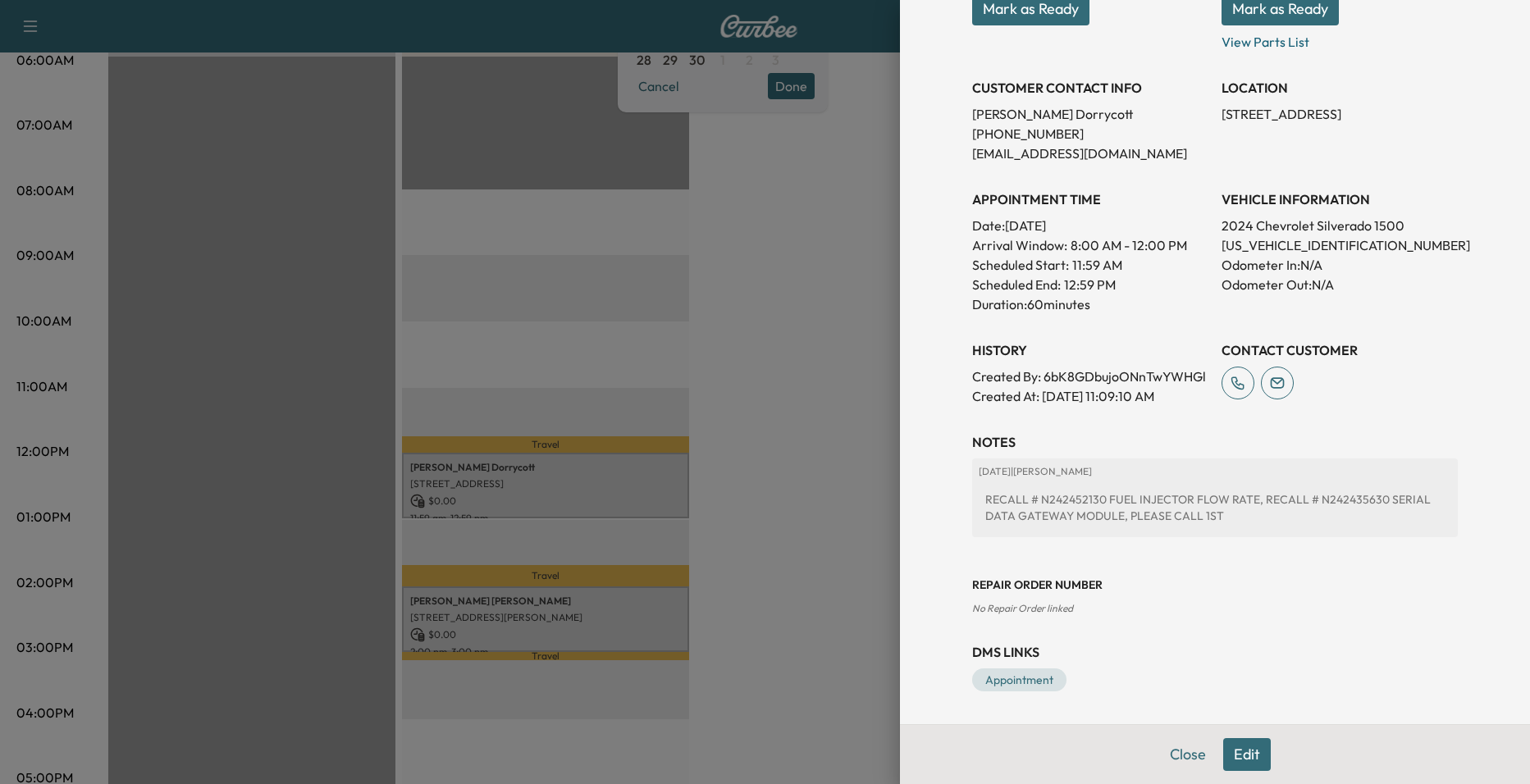
click at [589, 617] on div at bounding box center [765, 392] width 1530 height 784
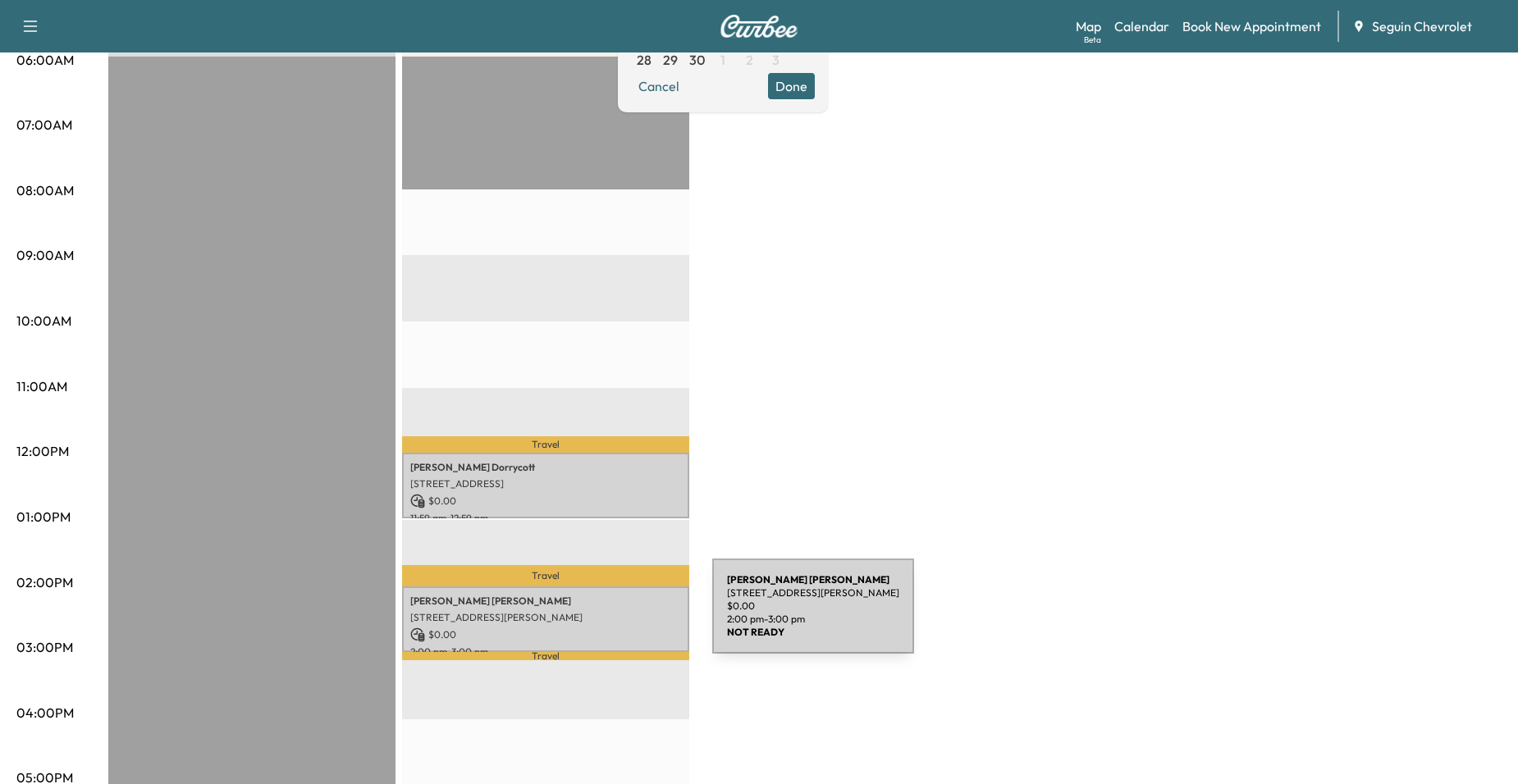
click at [589, 616] on p "355 Taft St, Seguin, TX 78155, US" at bounding box center [545, 617] width 271 height 13
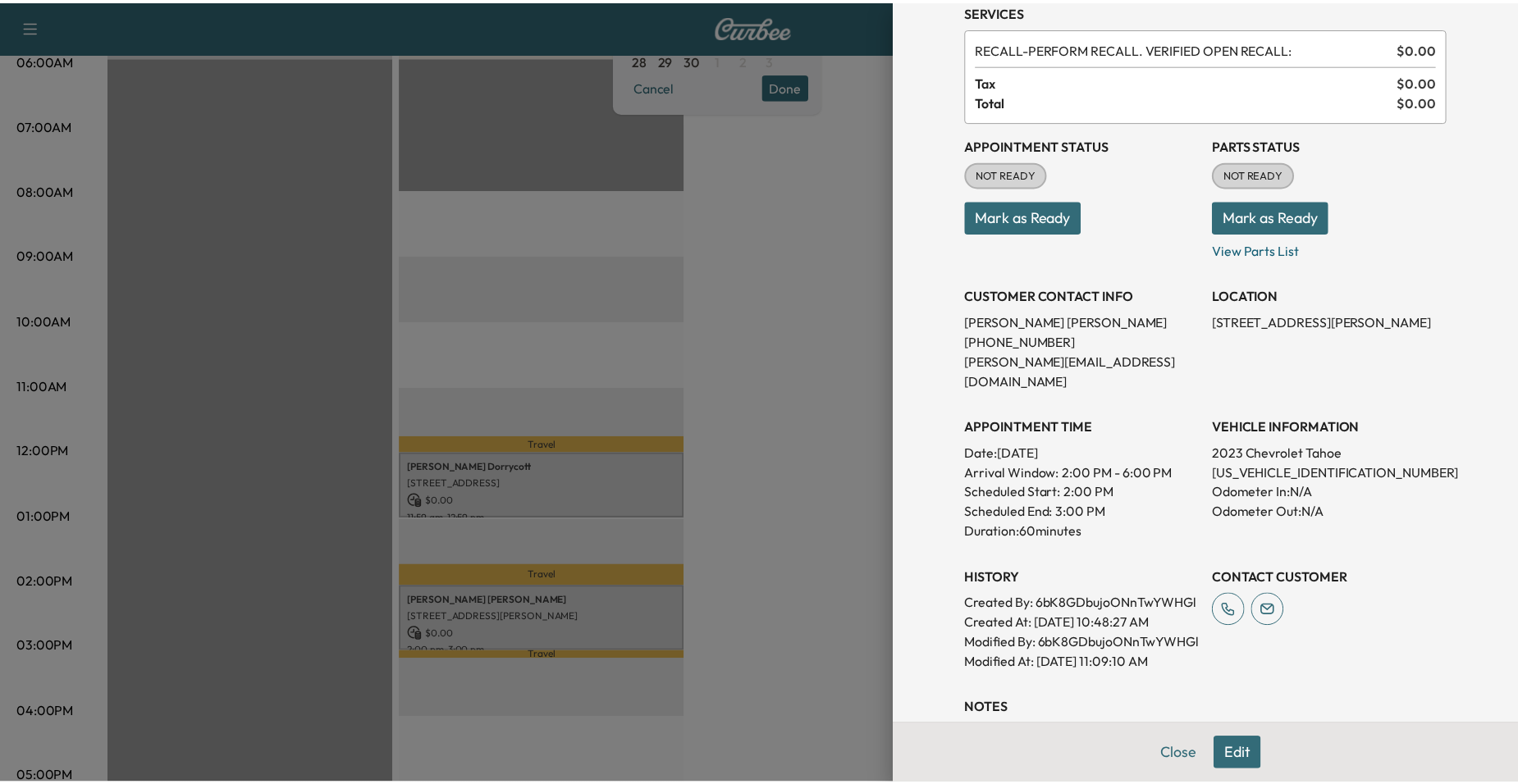
scroll to position [0, 0]
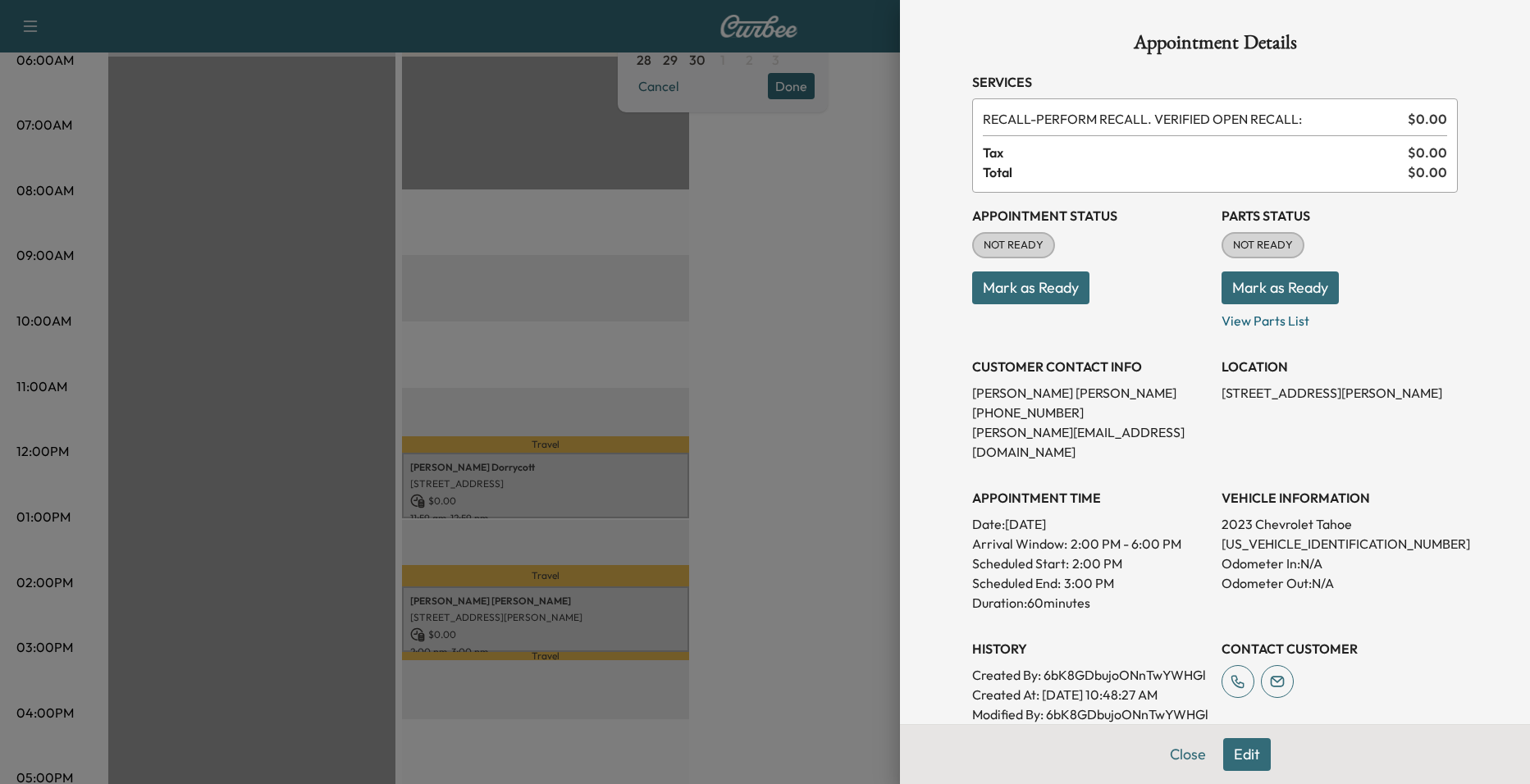
click at [796, 447] on div at bounding box center [765, 392] width 1530 height 784
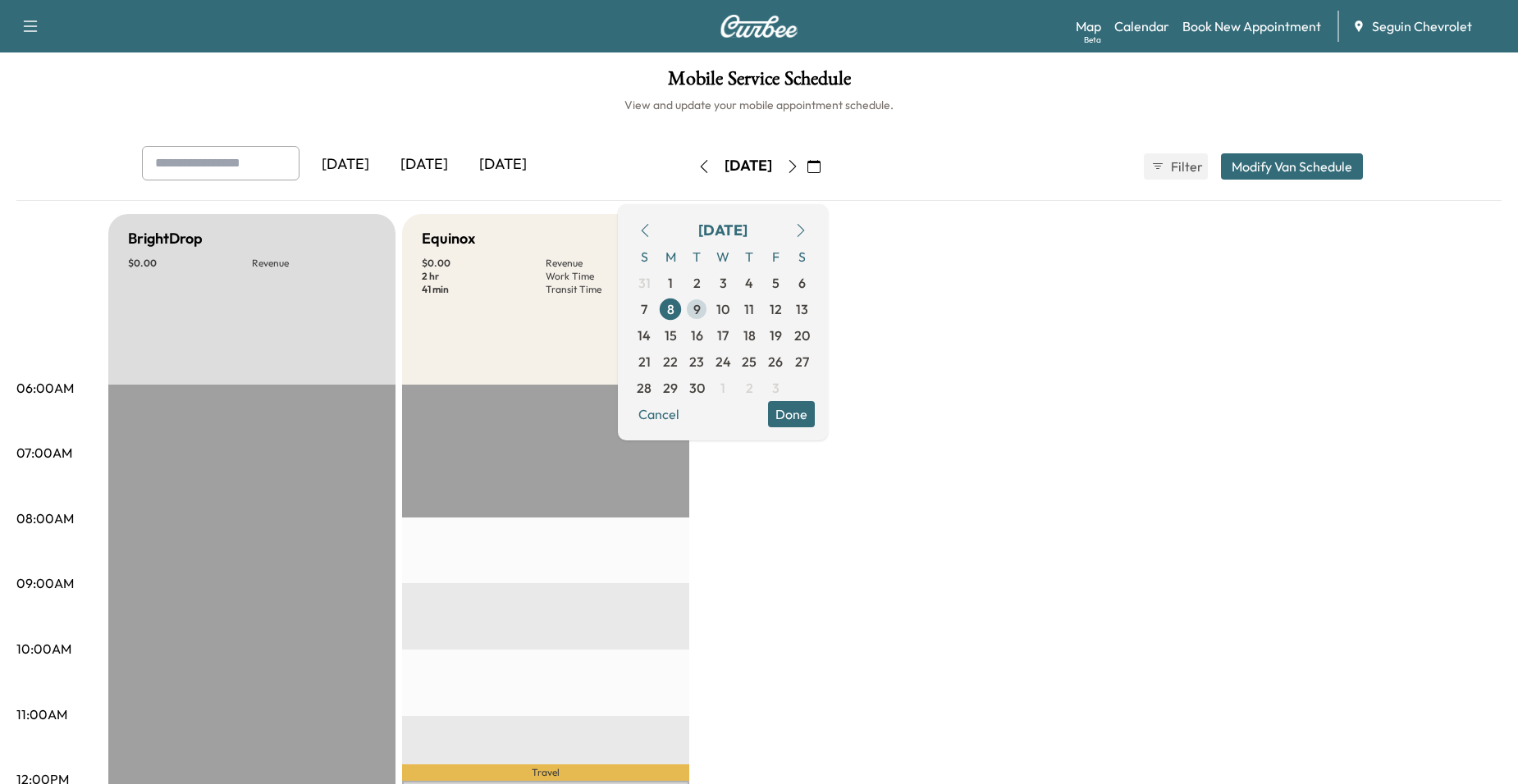
click at [710, 316] on span "9" at bounding box center [696, 309] width 26 height 26
click at [730, 309] on span "10" at bounding box center [722, 309] width 13 height 20
click at [762, 314] on span "11" at bounding box center [749, 309] width 26 height 26
click at [782, 313] on span "12" at bounding box center [776, 309] width 13 height 20
click at [808, 309] on span "13" at bounding box center [802, 309] width 13 height 20
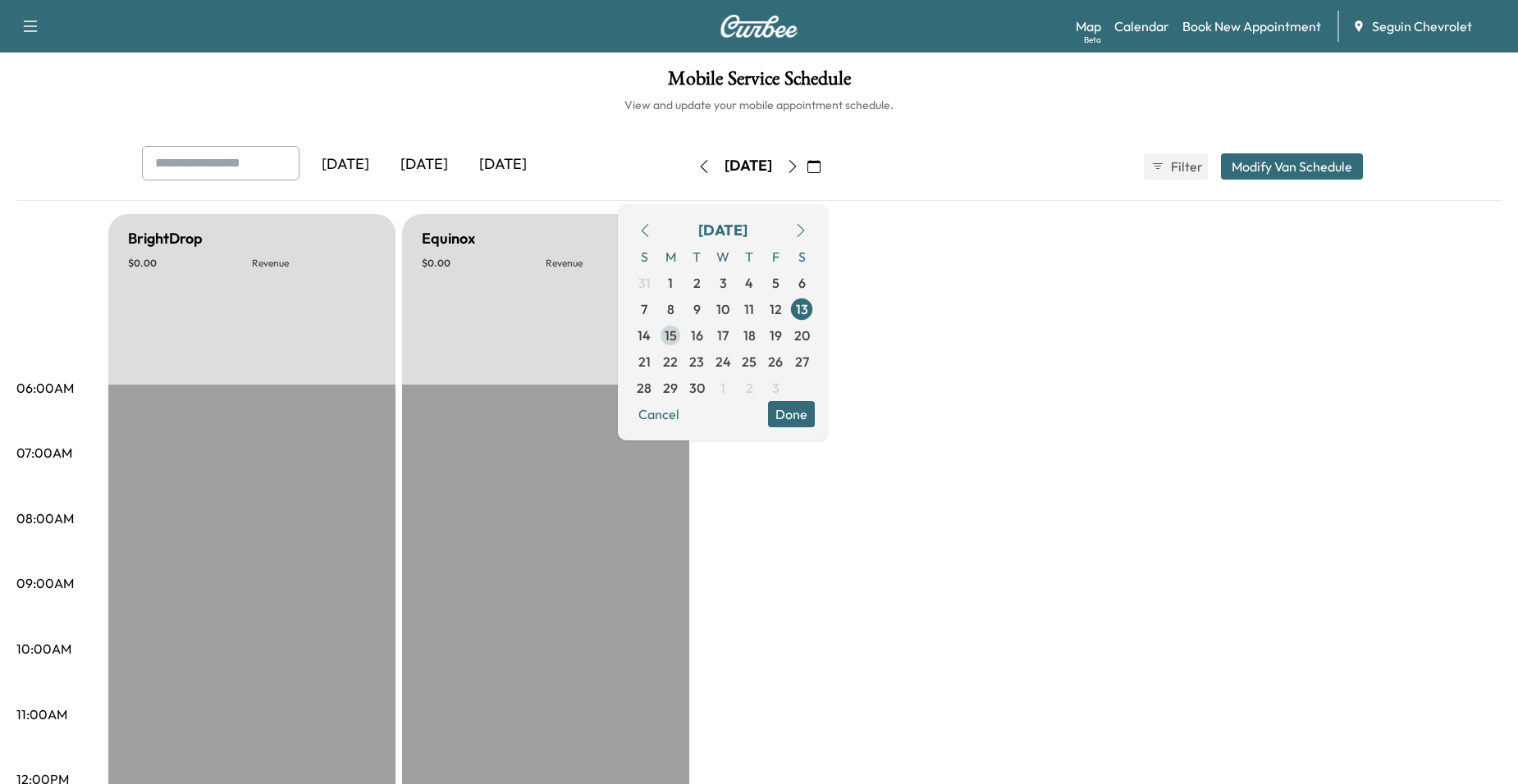
click at [677, 336] on span "15" at bounding box center [670, 336] width 13 height 20
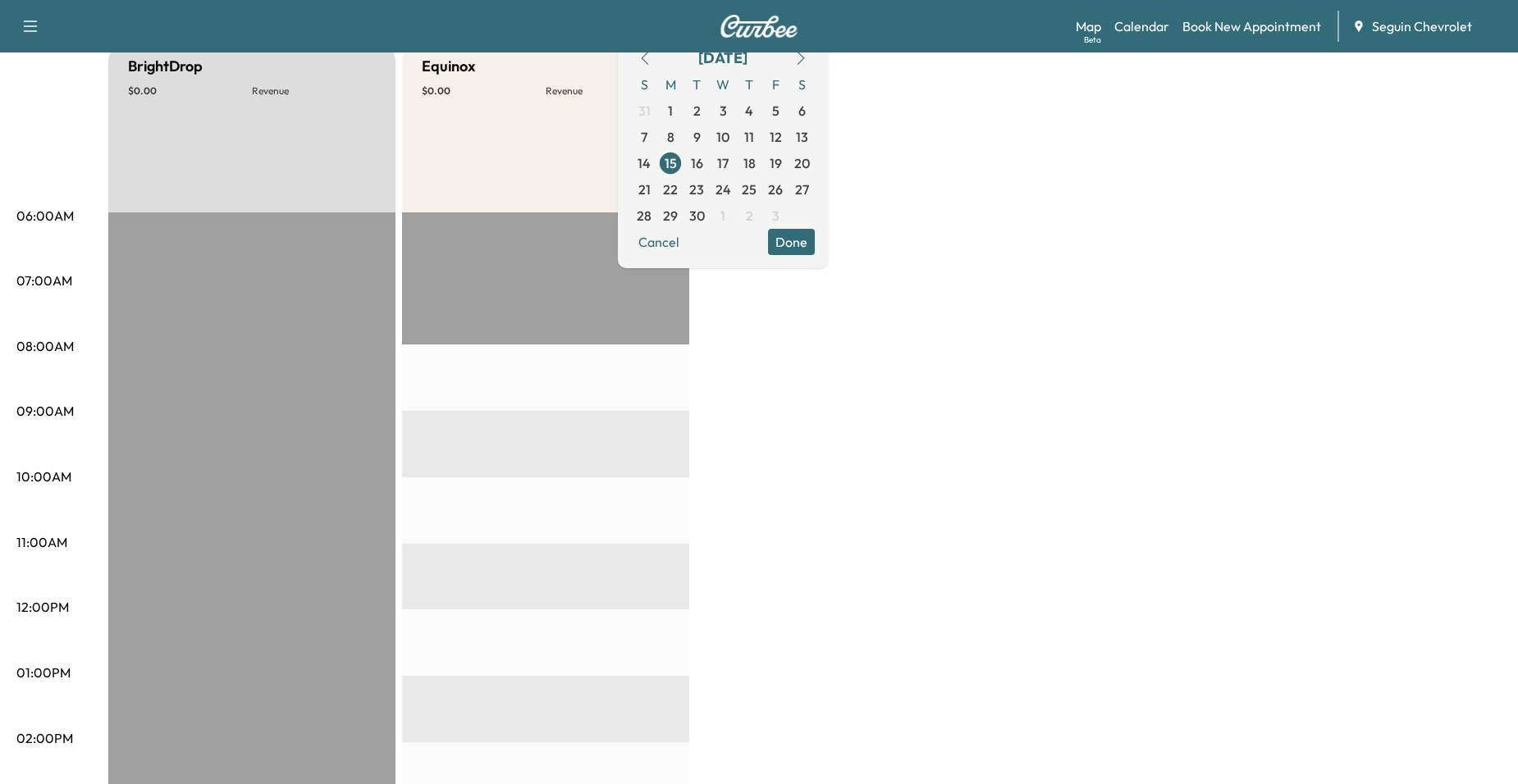
scroll to position [164, 0]
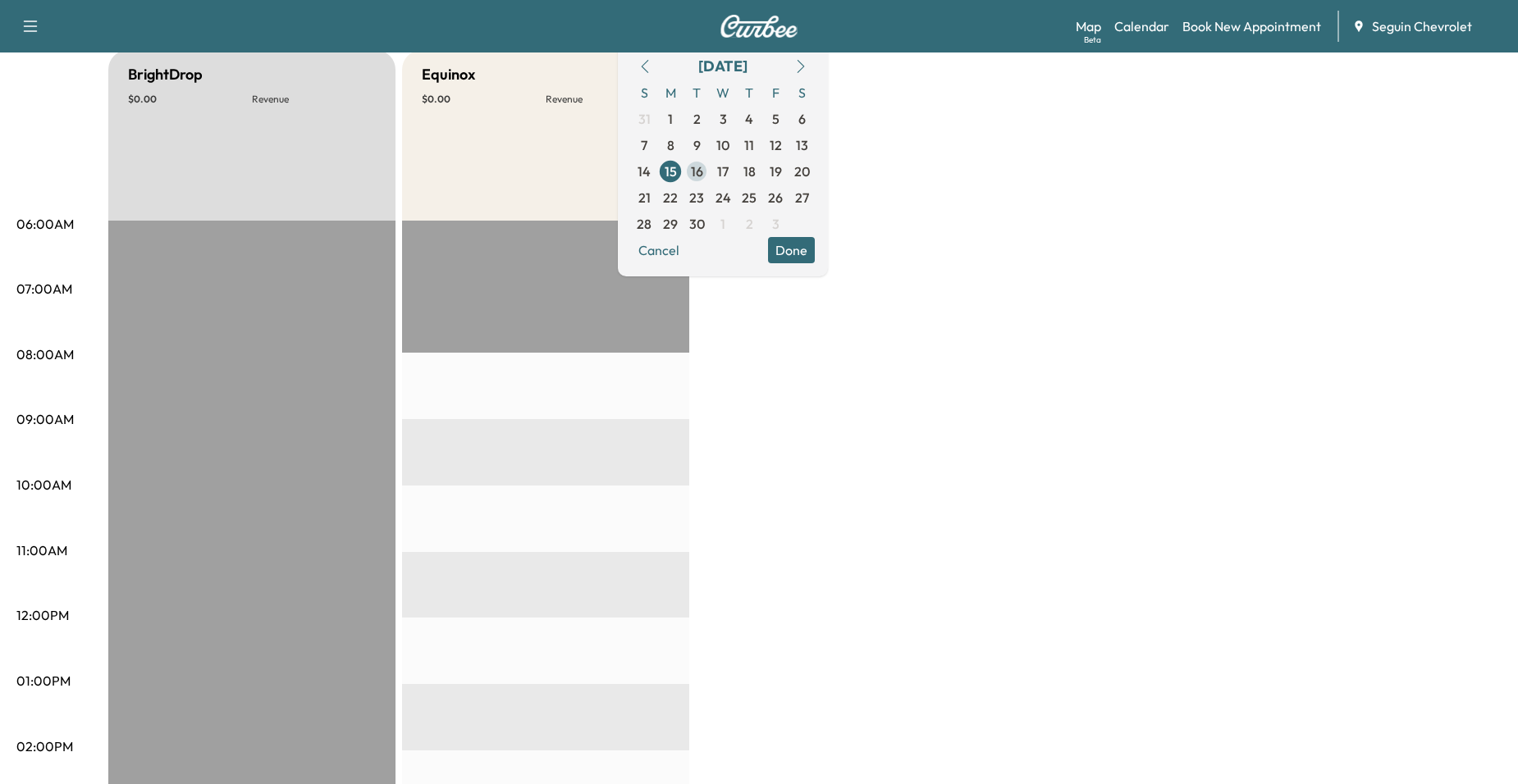
click at [703, 179] on span "16" at bounding box center [696, 171] width 13 height 20
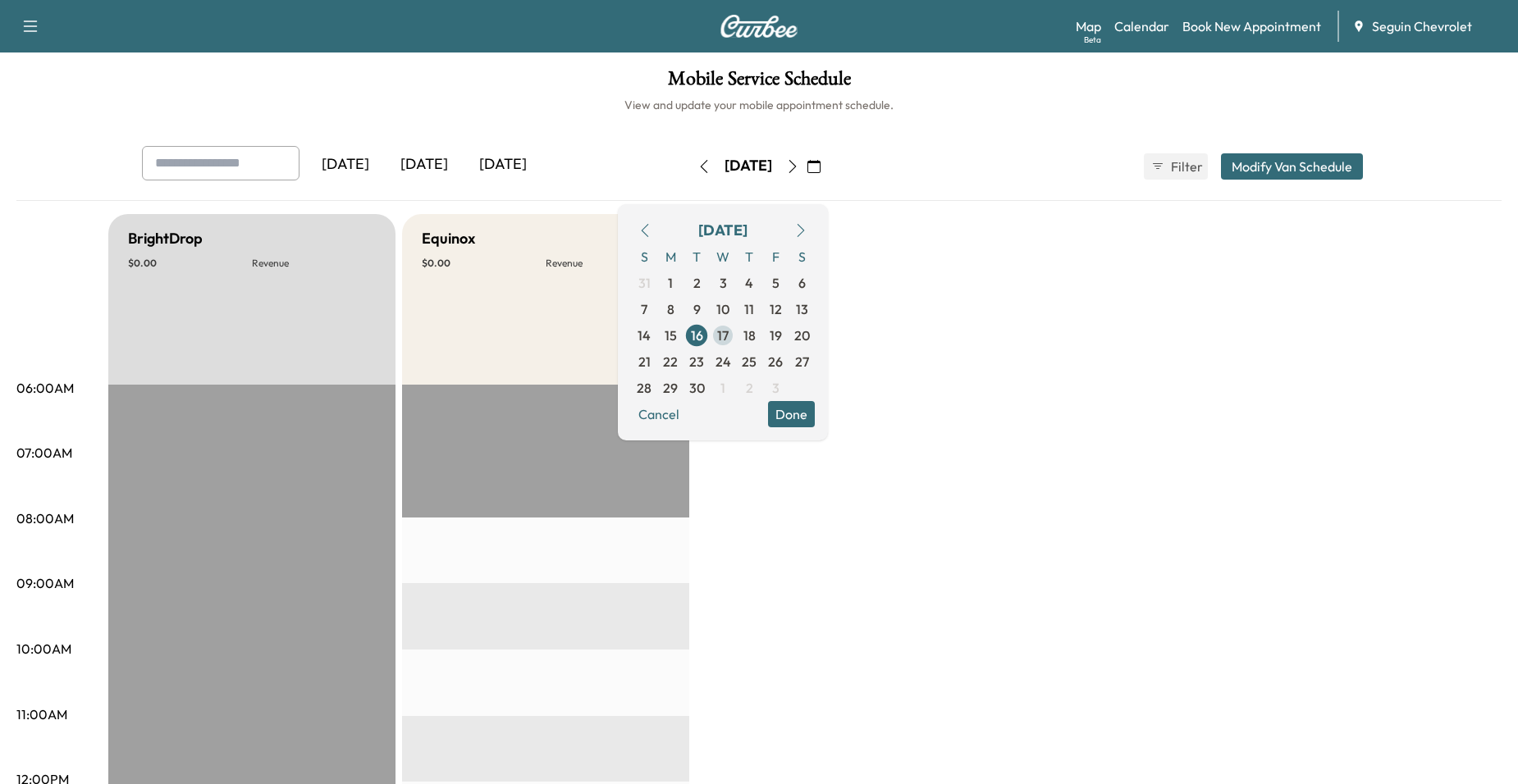
click at [729, 336] on span "17" at bounding box center [723, 336] width 12 height 20
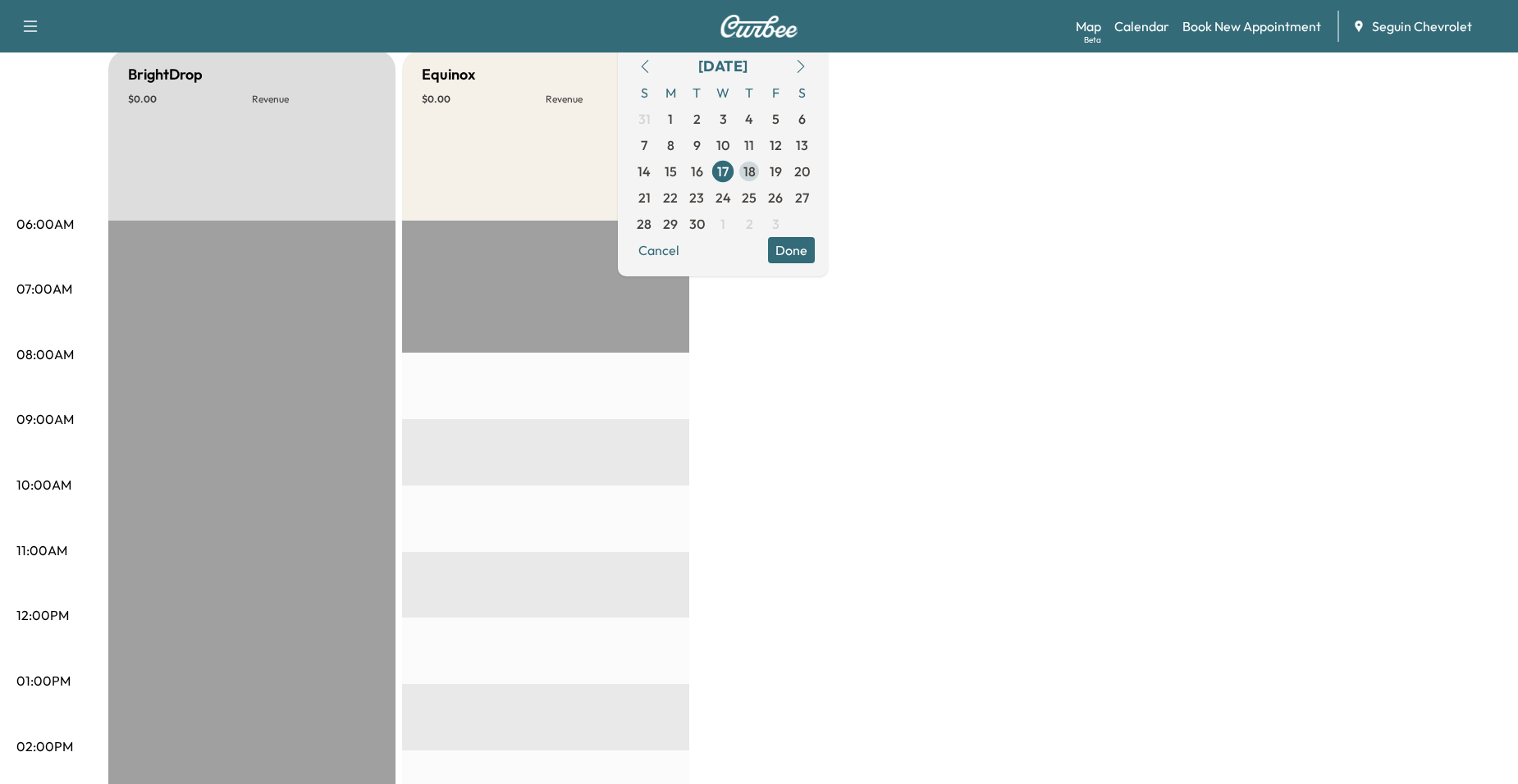
click at [756, 181] on span "18" at bounding box center [749, 171] width 13 height 20
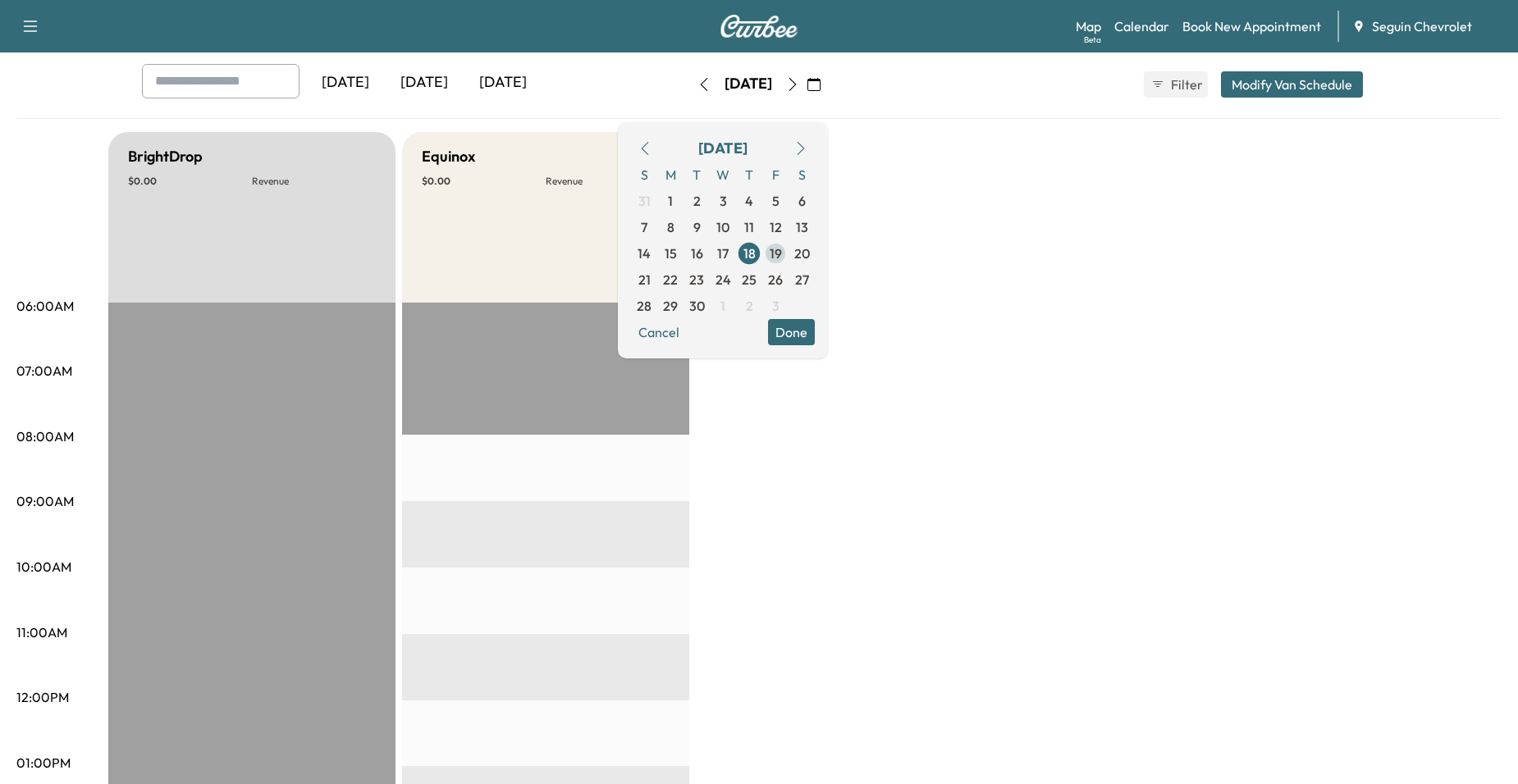
click at [782, 261] on span "19" at bounding box center [776, 253] width 13 height 20
